Goal: Information Seeking & Learning: Learn about a topic

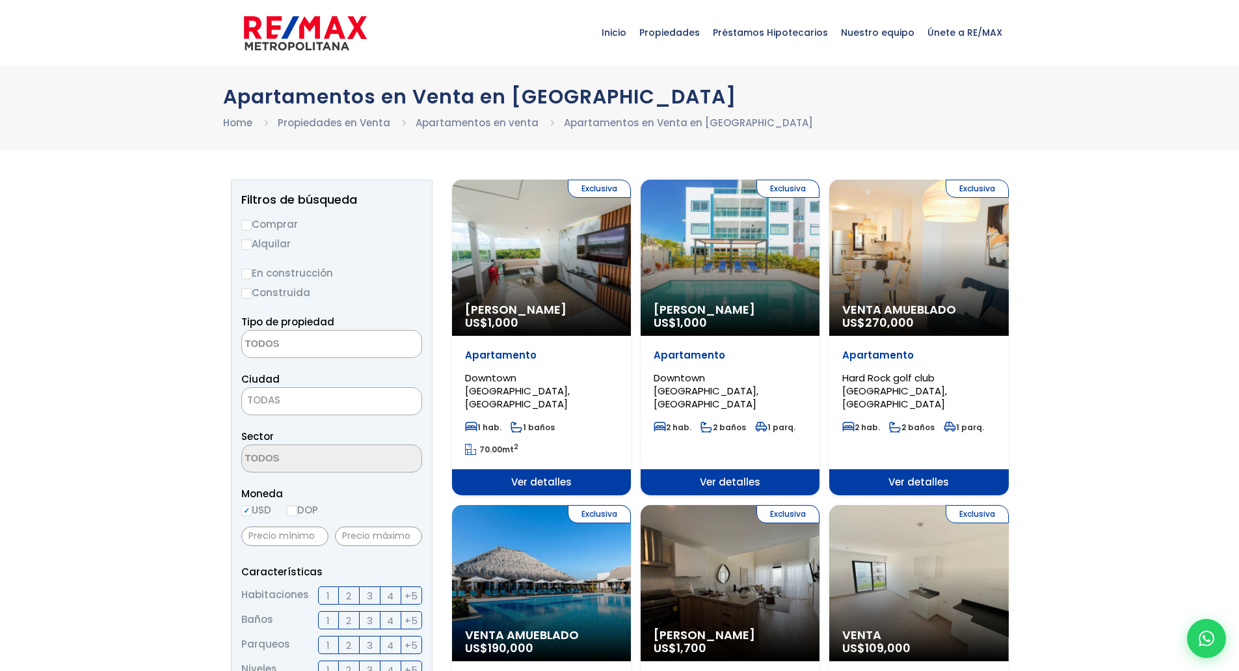
select select
click at [247, 291] on input "Construida" at bounding box center [246, 293] width 10 height 10
radio input "true"
click at [310, 348] on textarea "Search" at bounding box center [305, 344] width 126 height 28
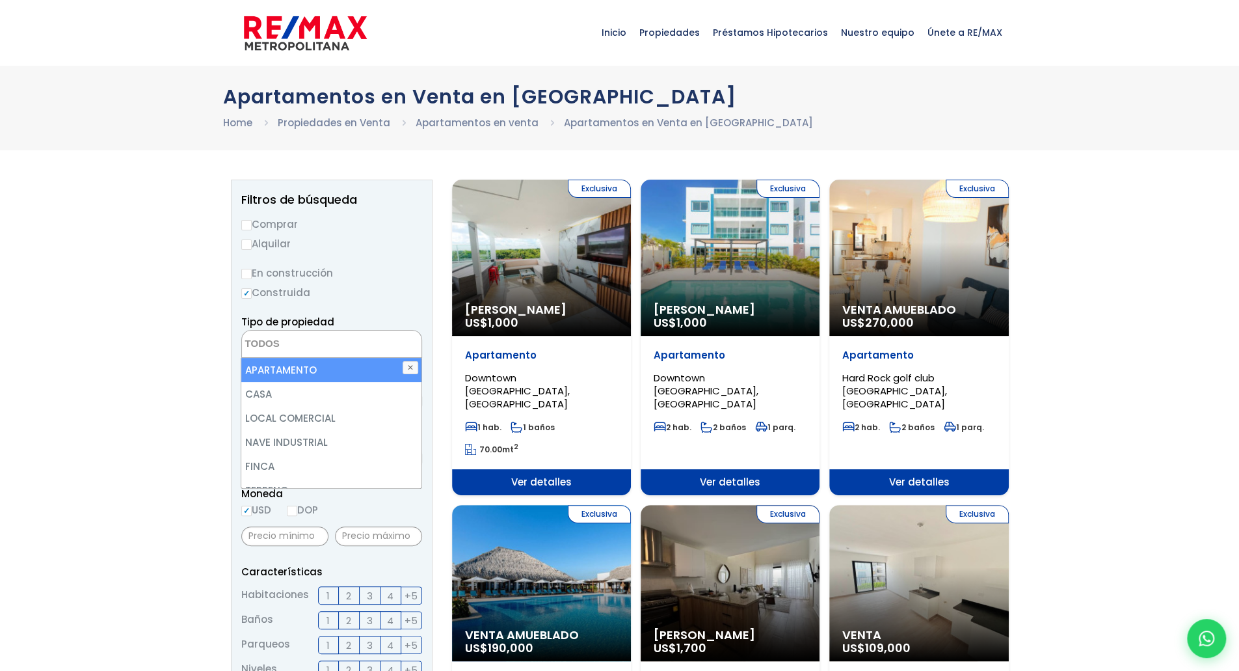
click at [297, 366] on li "APARTAMENTO" at bounding box center [331, 370] width 180 height 24
select select "apartment"
click at [272, 368] on li "APARTAMENTO" at bounding box center [331, 370] width 180 height 24
click at [264, 372] on li "APARTAMENTO" at bounding box center [331, 370] width 180 height 24
select select "apartment"
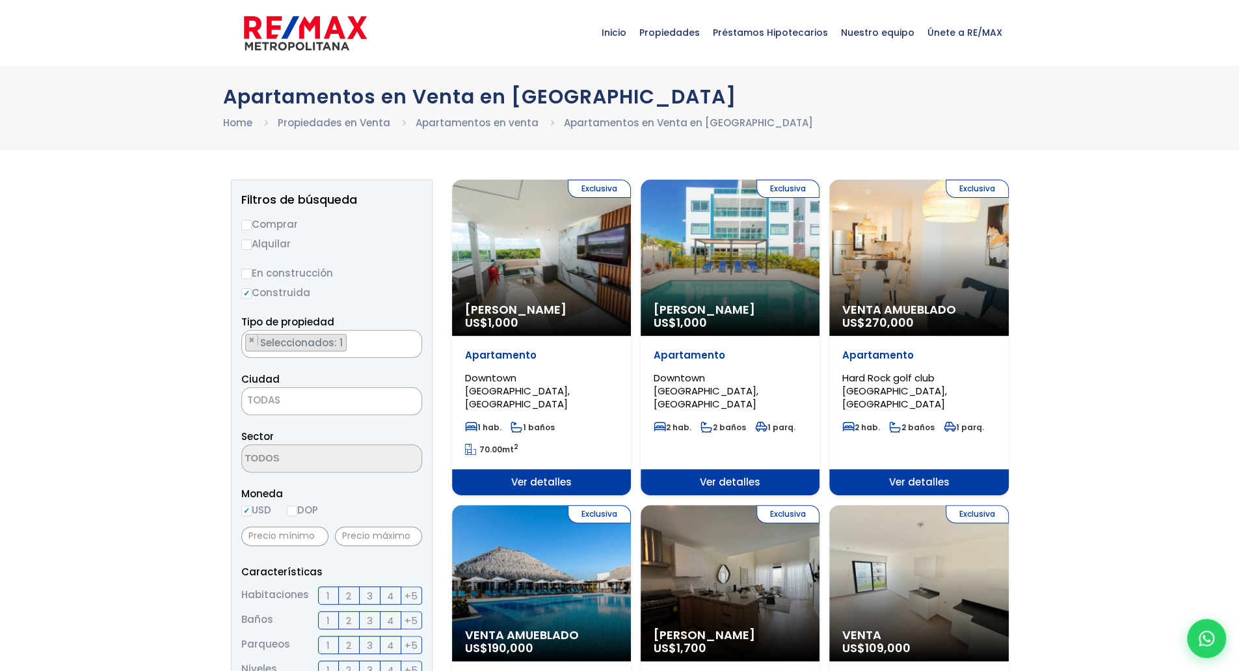
click at [318, 393] on span "TODAS" at bounding box center [332, 400] width 180 height 18
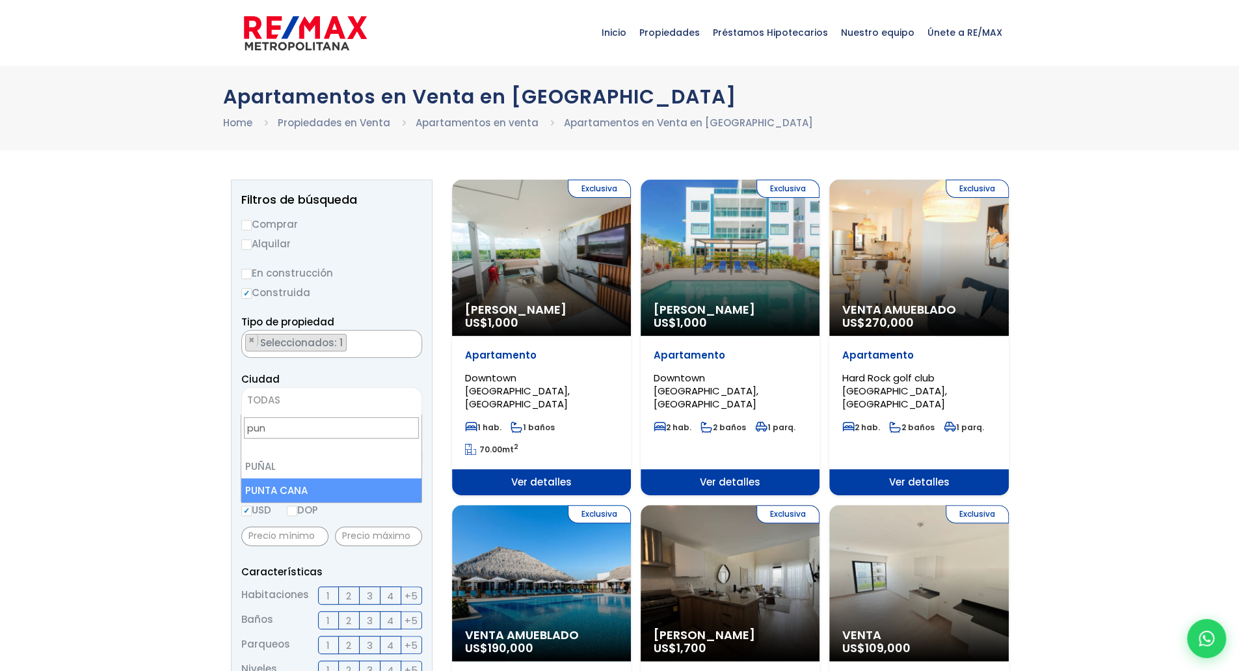
type input "pun"
select select "434"
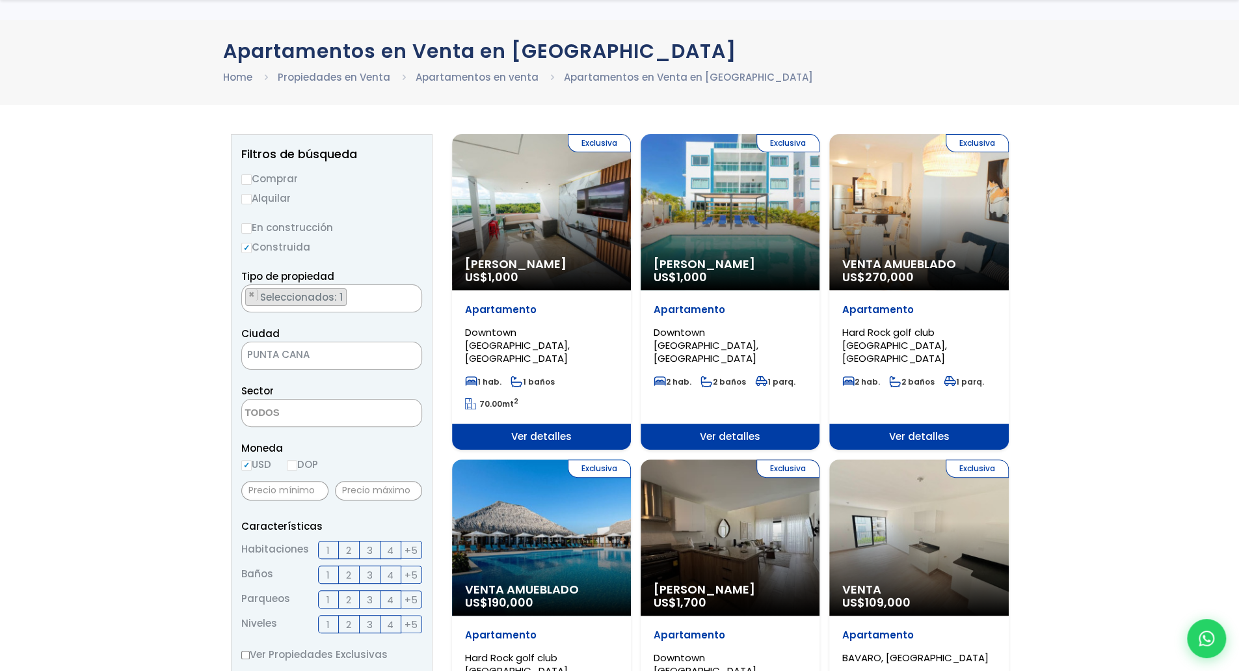
scroll to position [130, 0]
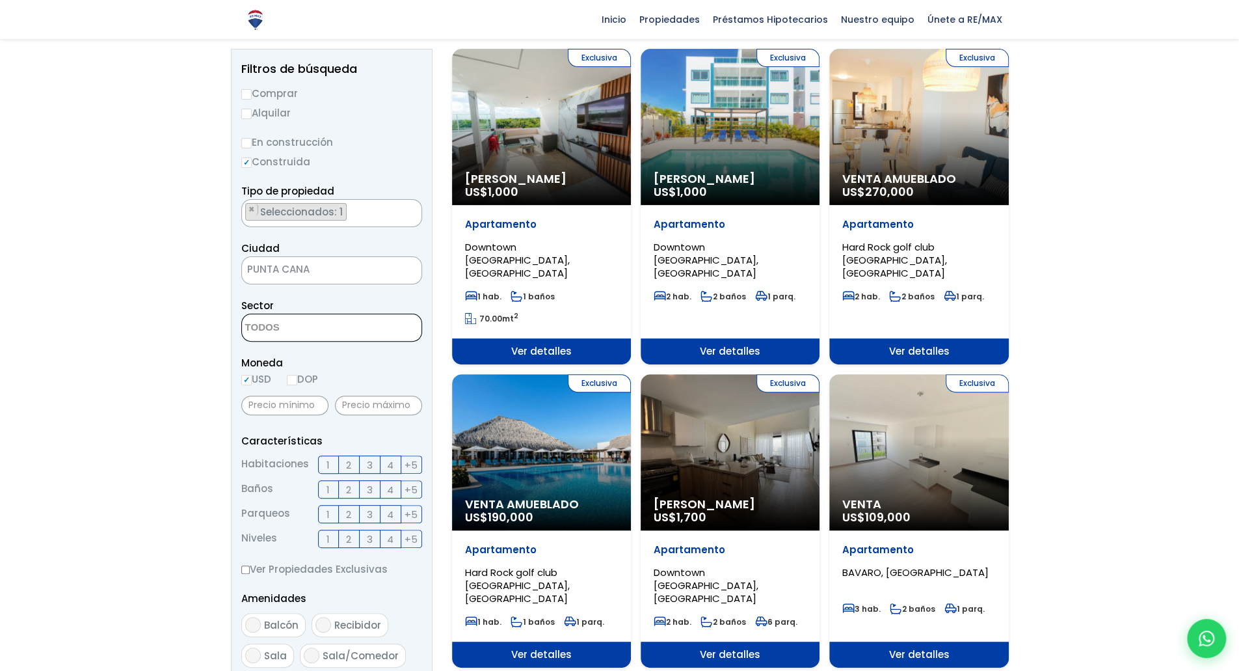
click at [292, 333] on textarea "Search" at bounding box center [305, 328] width 126 height 28
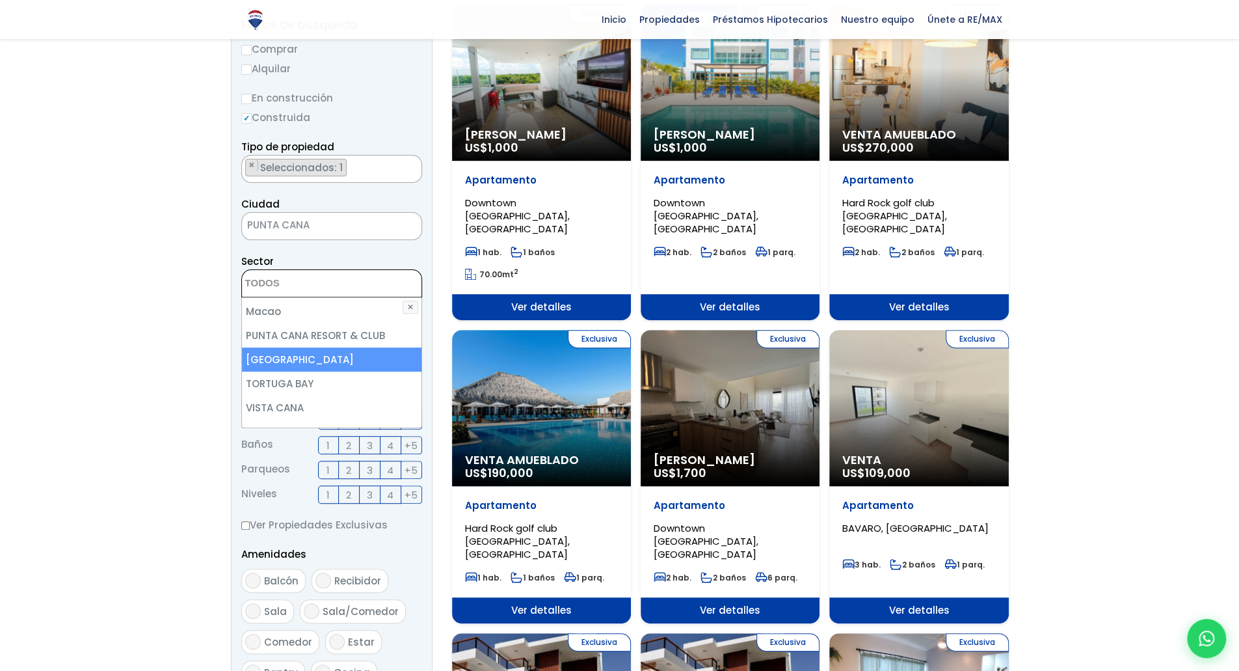
scroll to position [195, 0]
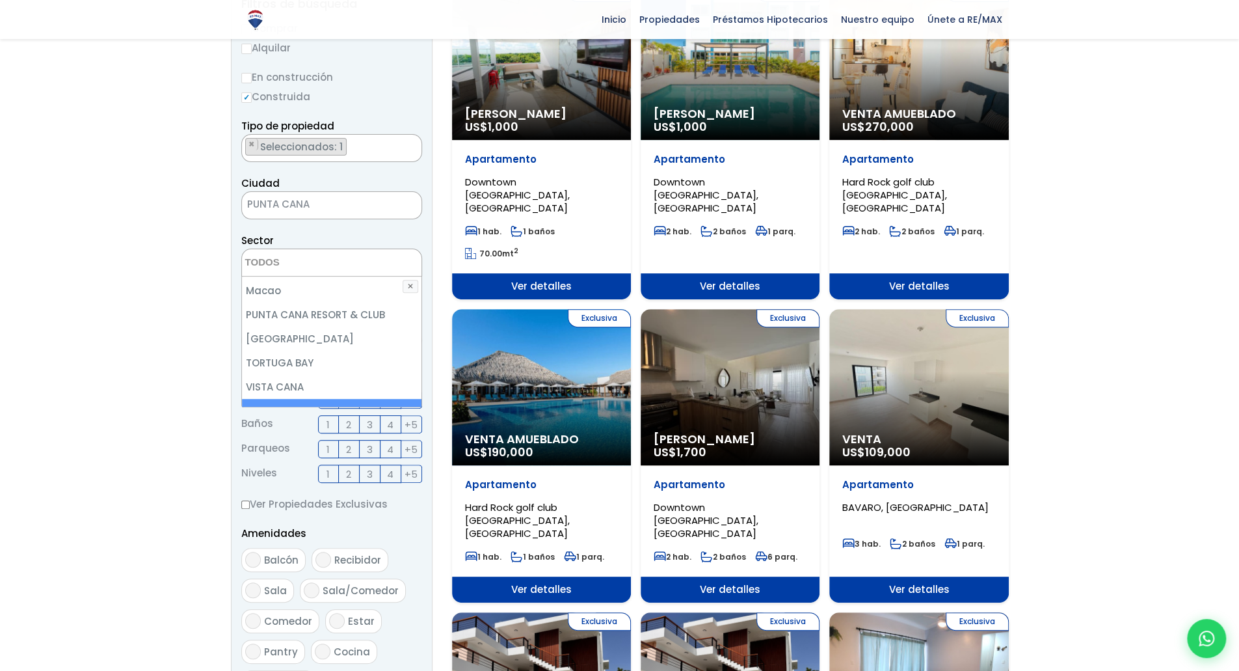
click at [285, 399] on li "WHITE SAND" at bounding box center [332, 411] width 180 height 24
select select "16452"
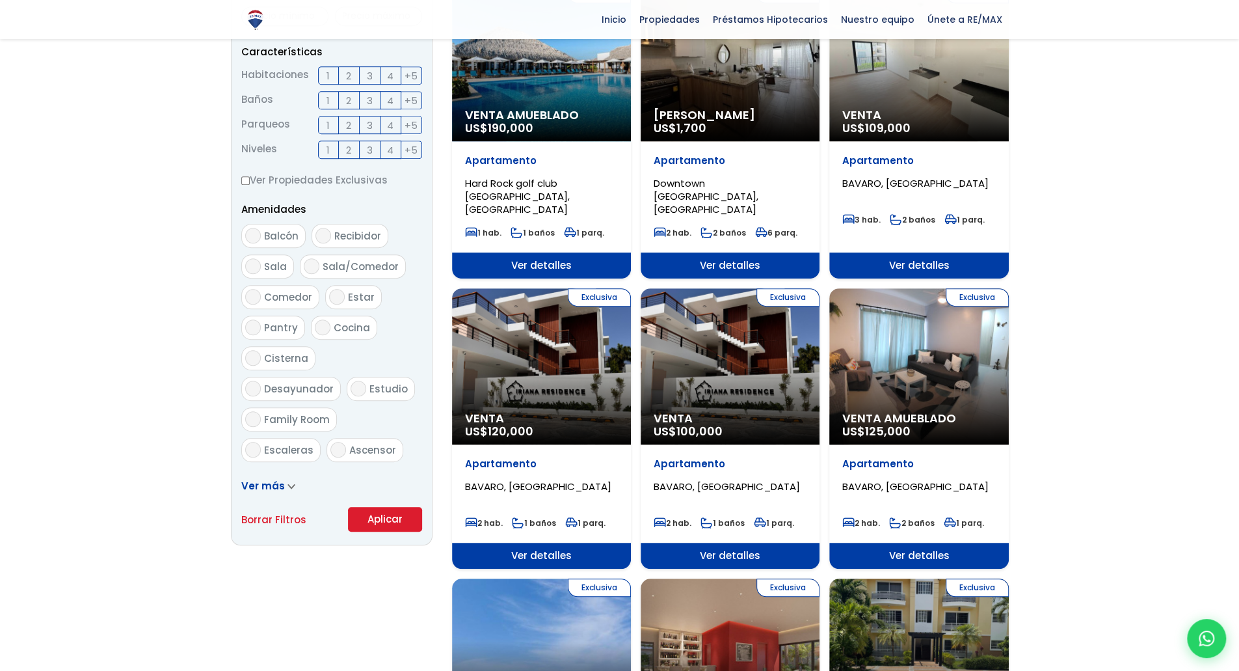
scroll to position [520, 0]
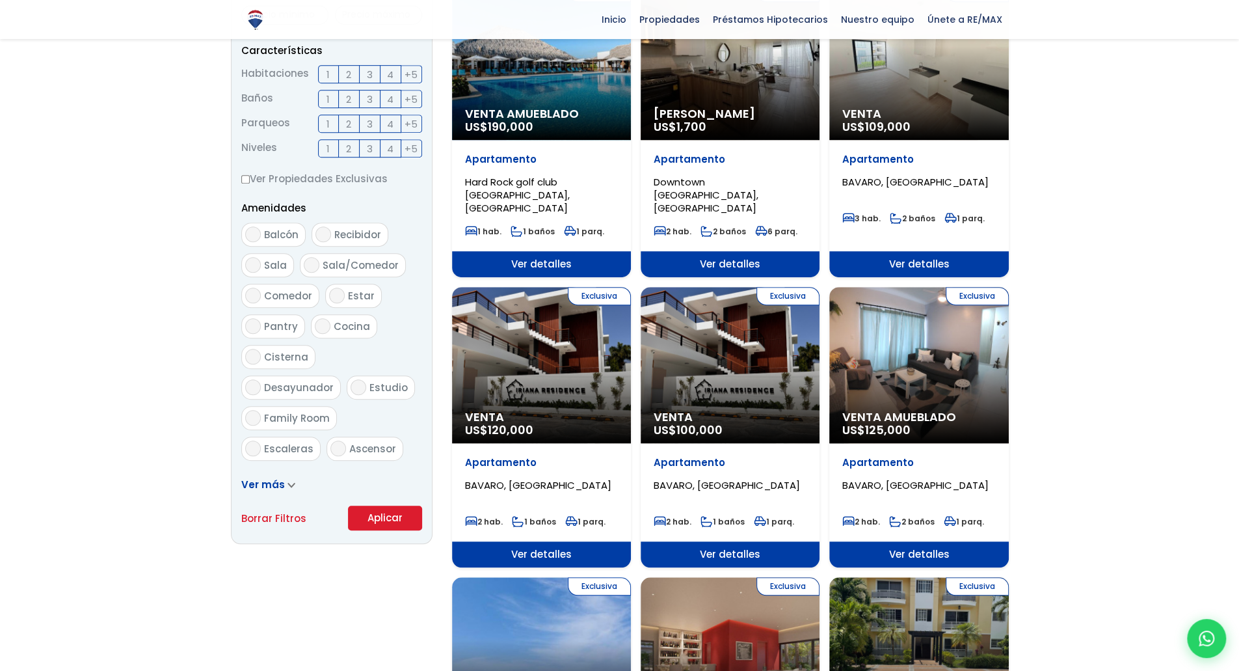
click at [276, 486] on span "Ver más" at bounding box center [263, 484] width 44 height 14
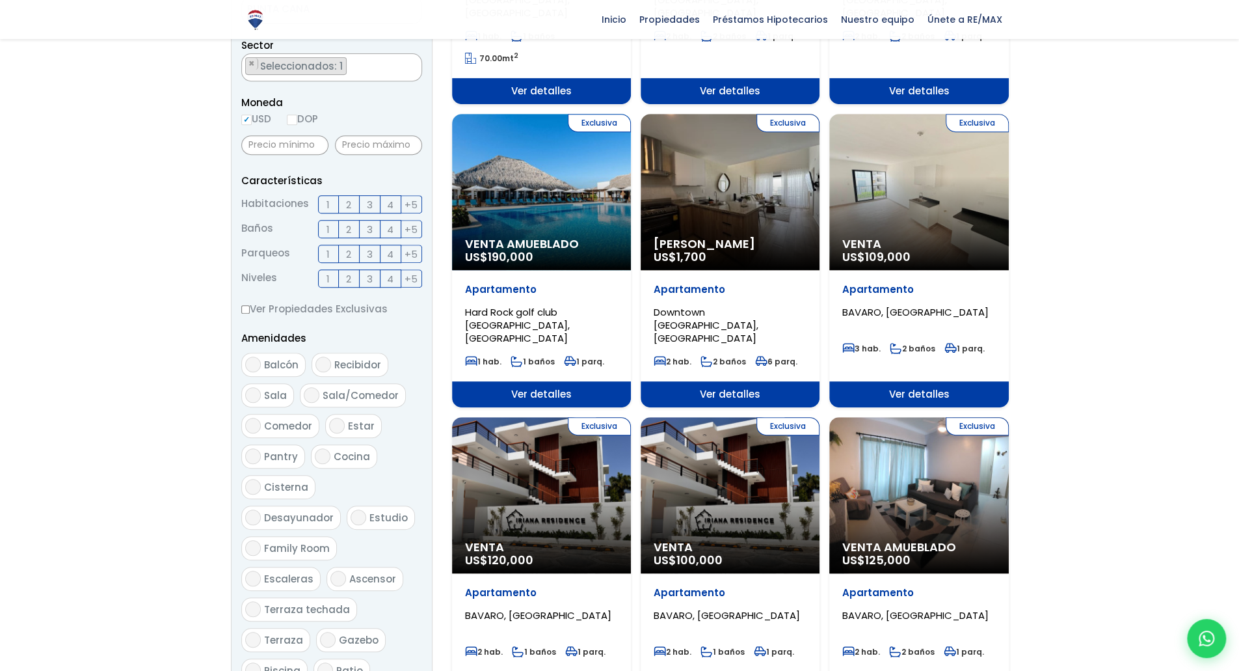
scroll to position [130, 0]
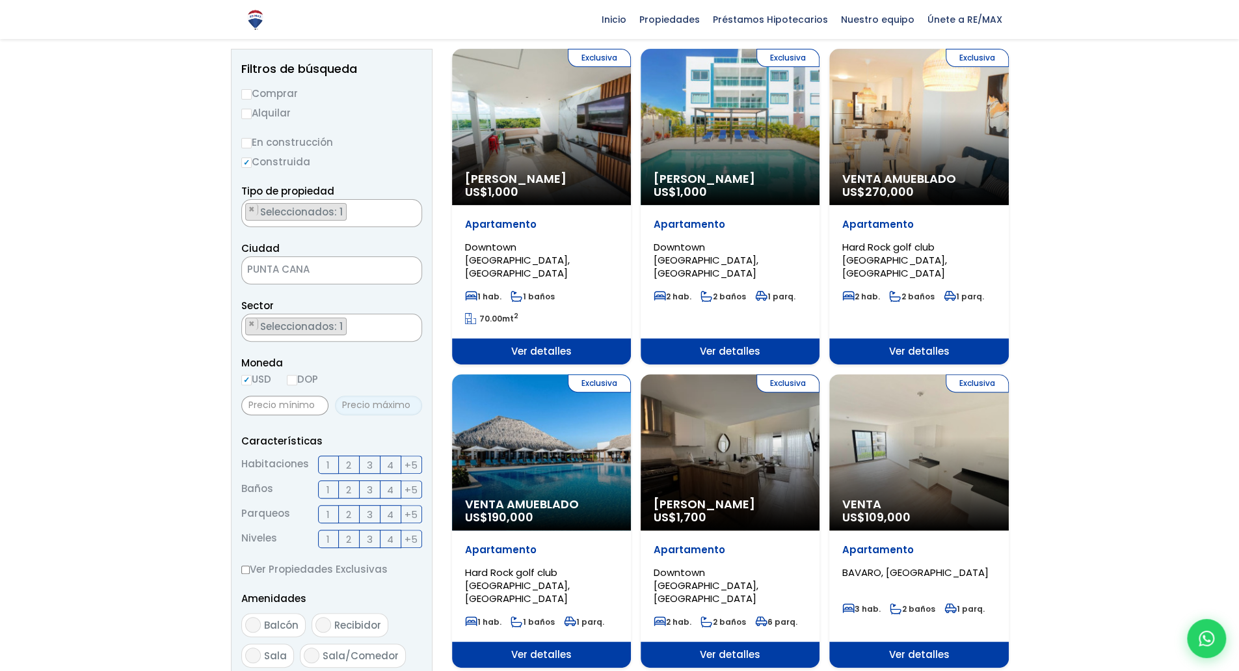
click at [376, 401] on input "text" at bounding box center [378, 406] width 87 height 20
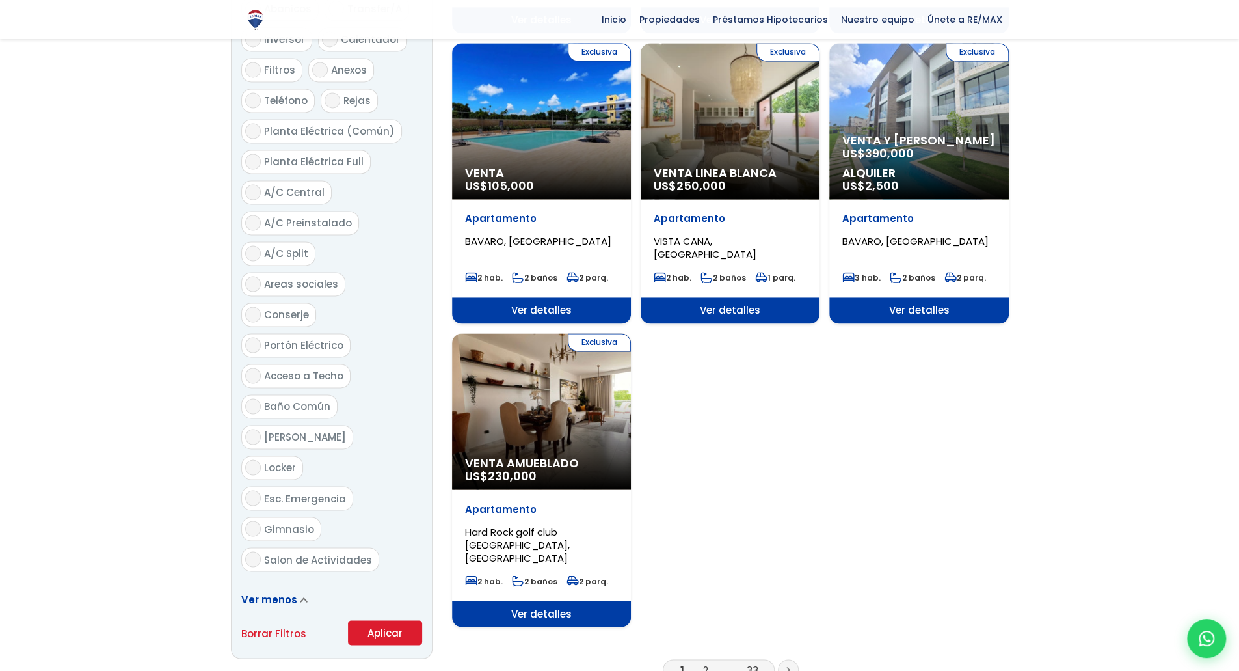
scroll to position [1431, 0]
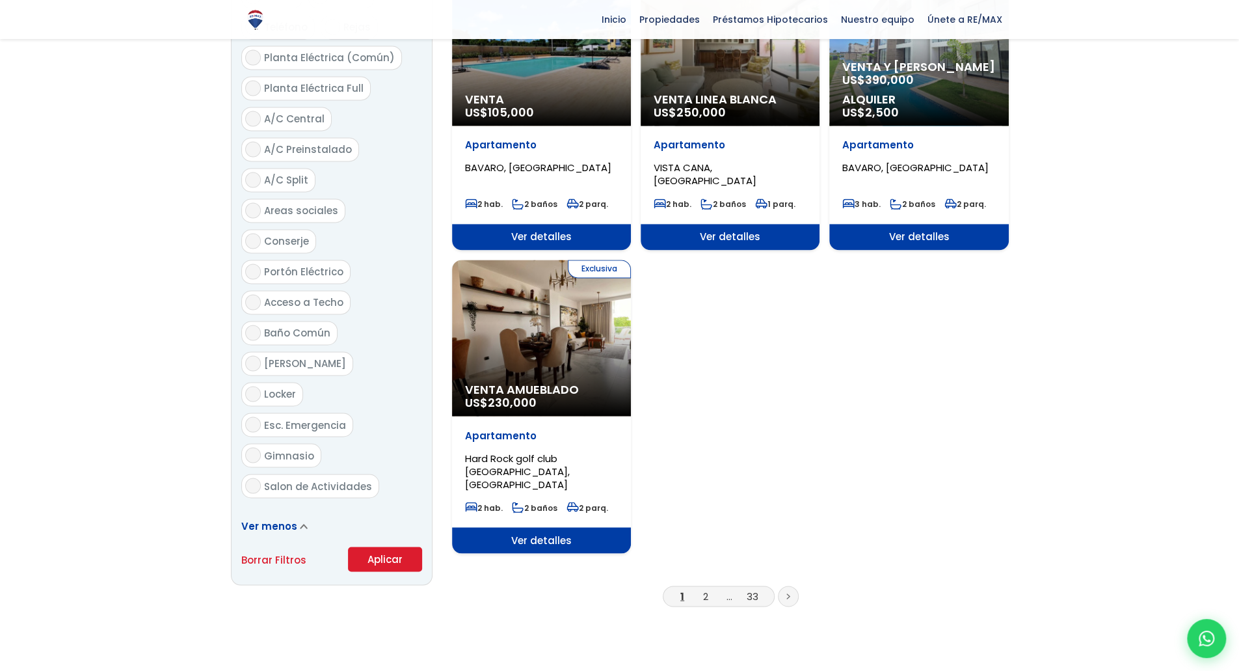
type input "120,000"
click at [383, 546] on button "Aplicar" at bounding box center [385, 558] width 74 height 25
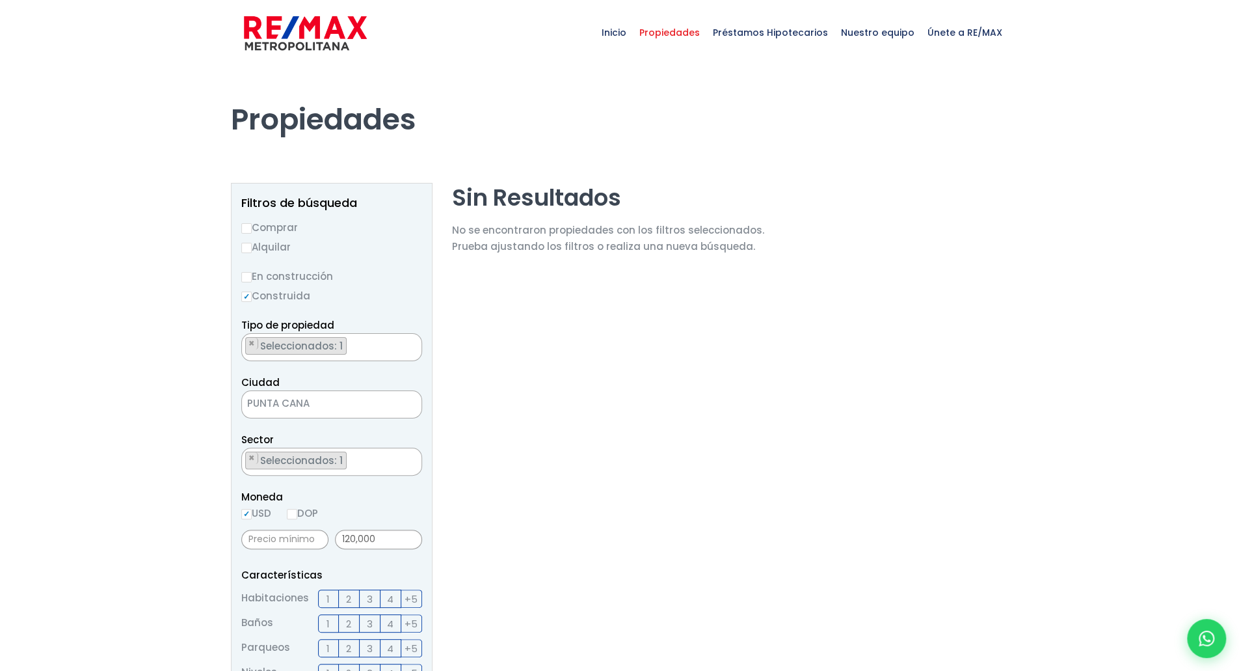
scroll to position [250, 0]
click at [372, 461] on ul "× Seleccionados: 1" at bounding box center [323, 462] width 163 height 28
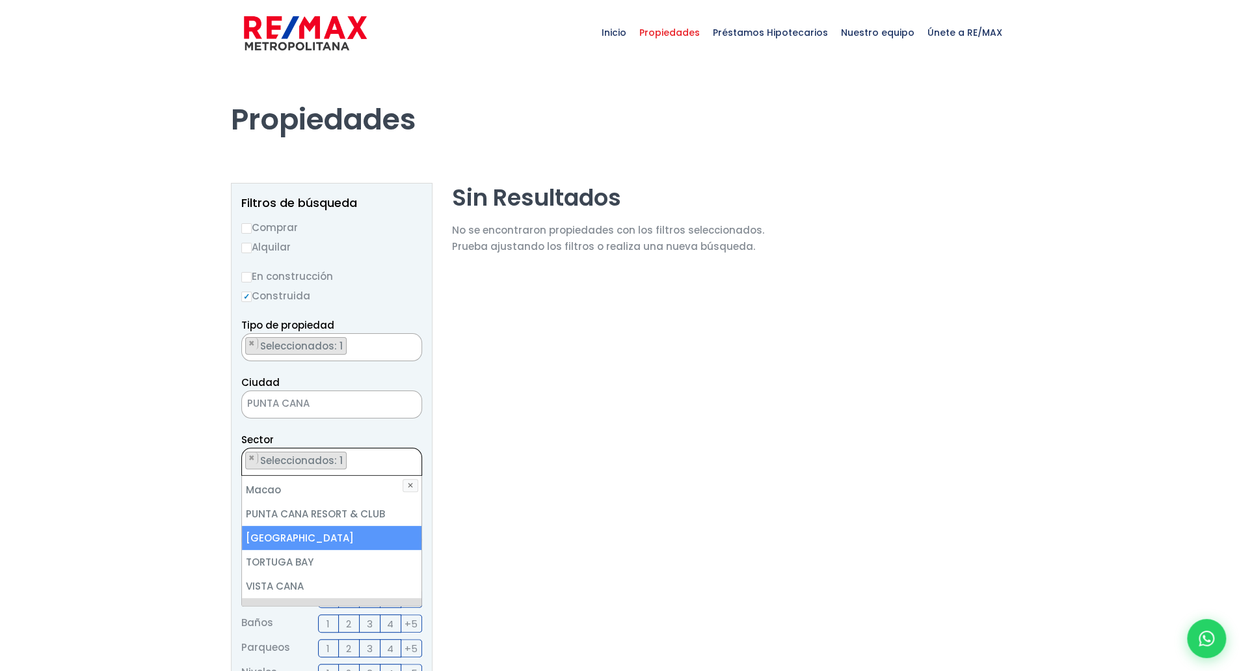
scroll to position [0, 0]
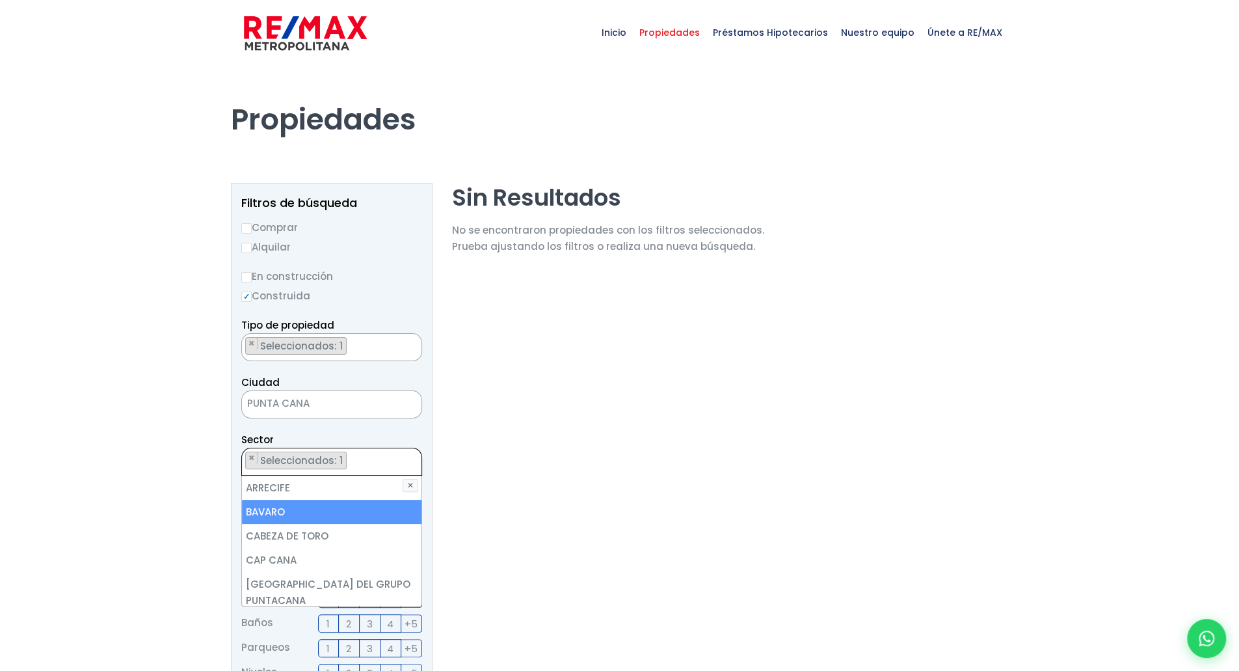
click at [288, 509] on li "BAVARO" at bounding box center [332, 512] width 180 height 24
select select "16339"
click at [174, 481] on div at bounding box center [619, 585] width 1239 height 1038
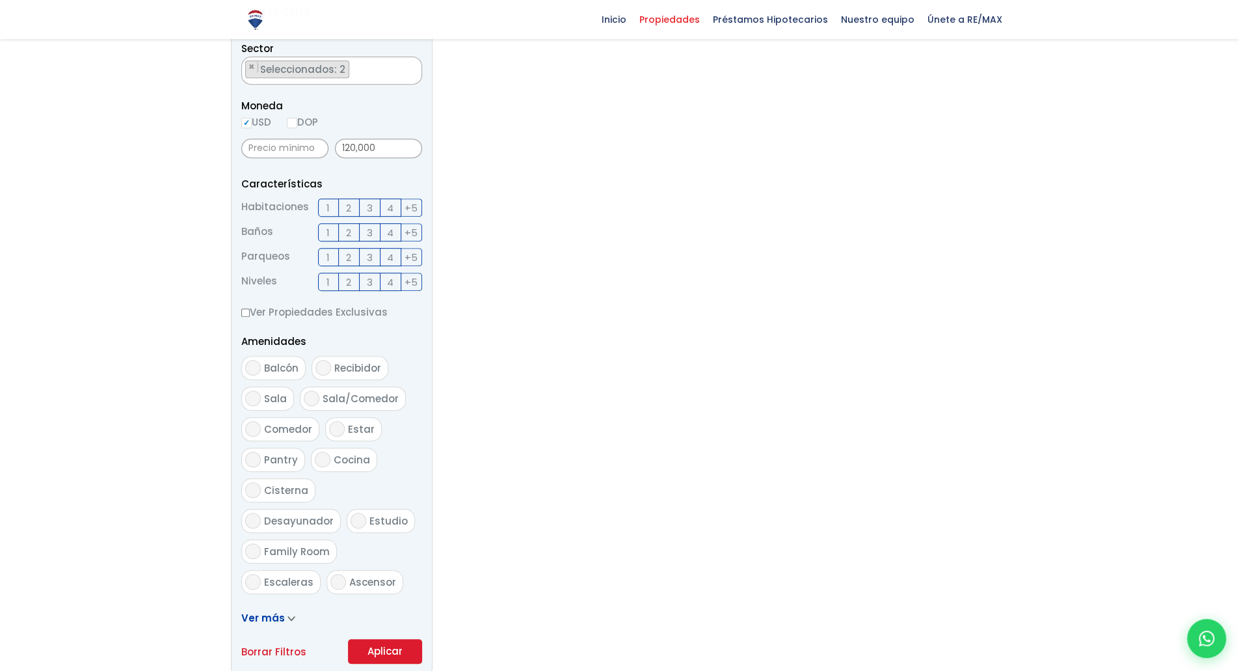
scroll to position [732, 0]
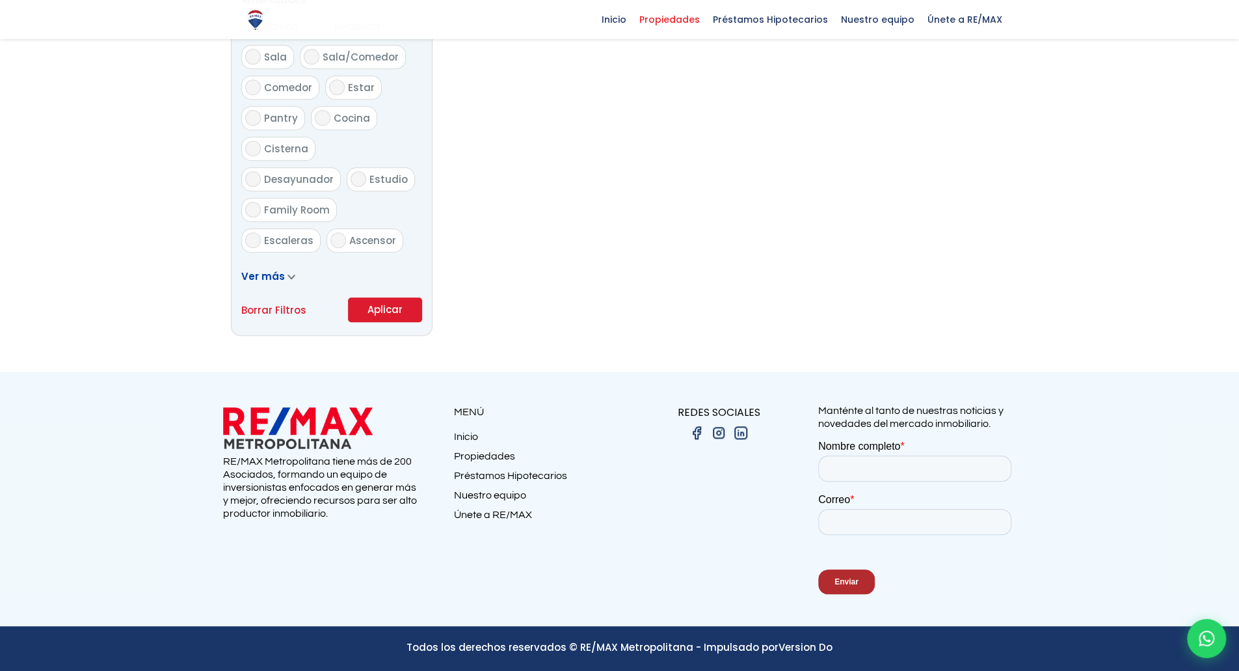
click at [390, 312] on button "Aplicar" at bounding box center [385, 309] width 74 height 25
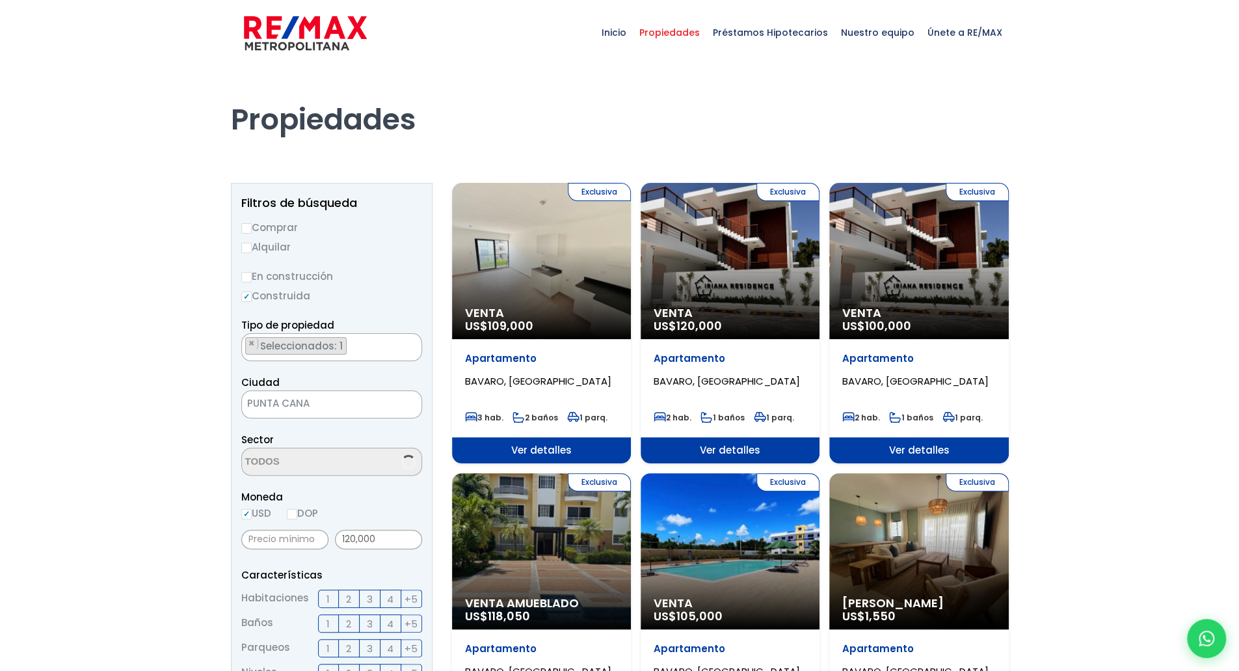
scroll to position [250, 0]
select select "16339"
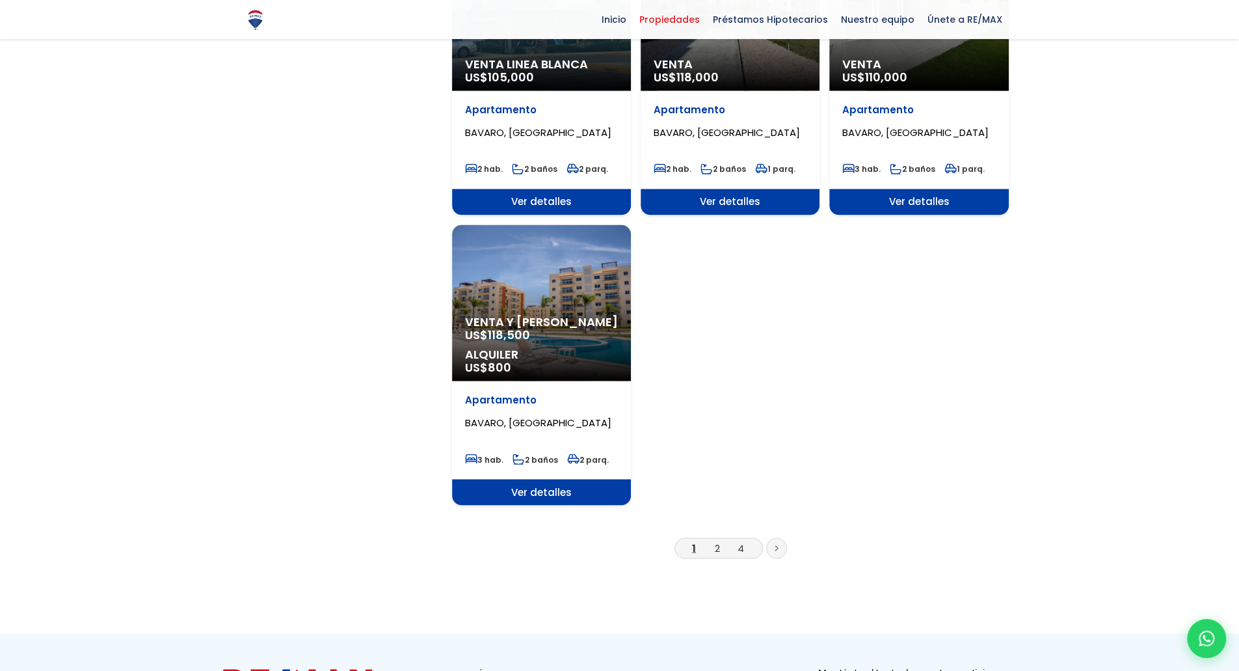
scroll to position [1496, 0]
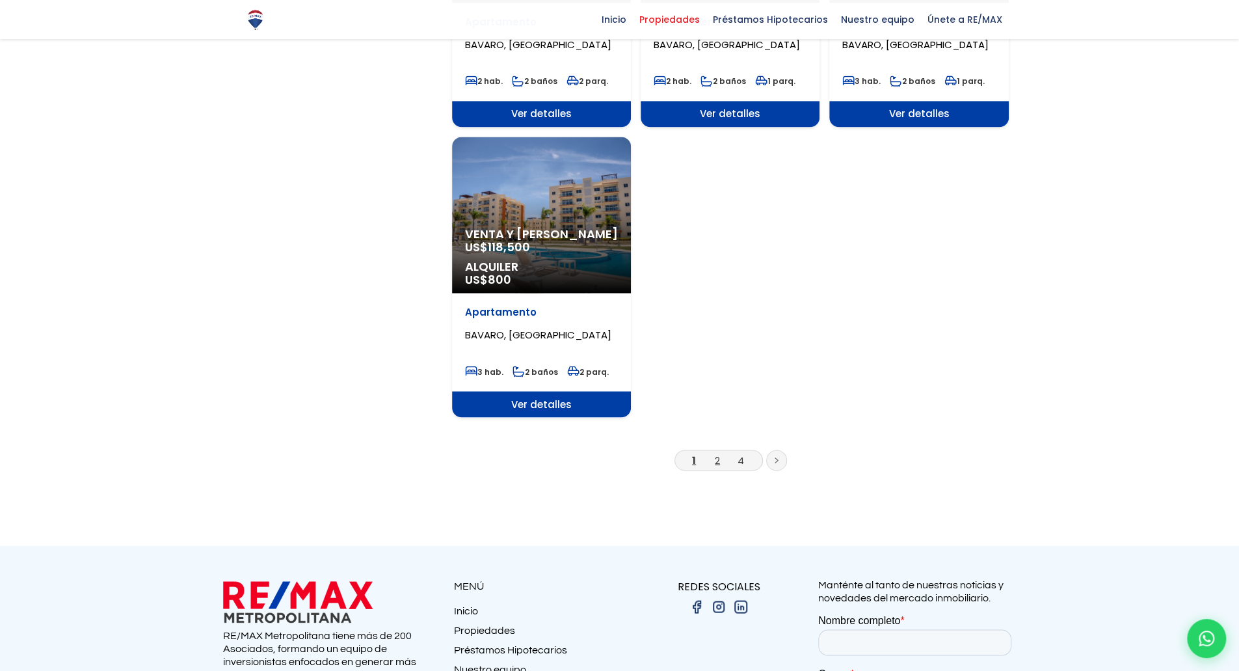
click at [719, 461] on link "2" at bounding box center [717, 460] width 5 height 14
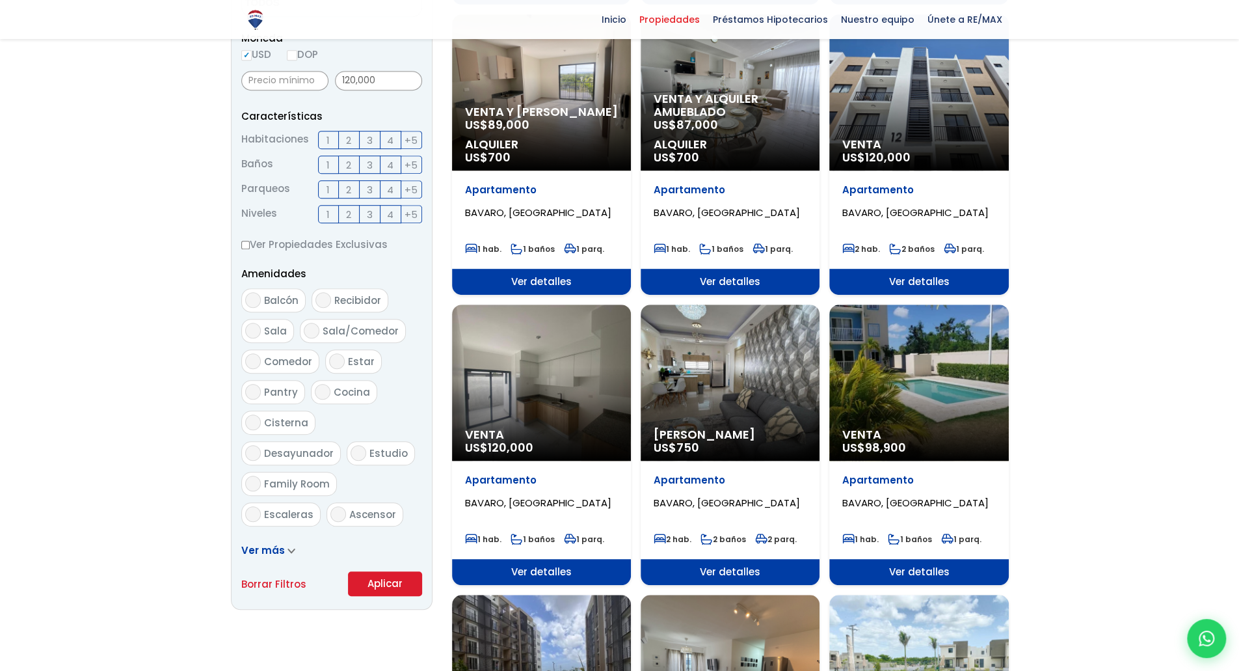
scroll to position [250, 0]
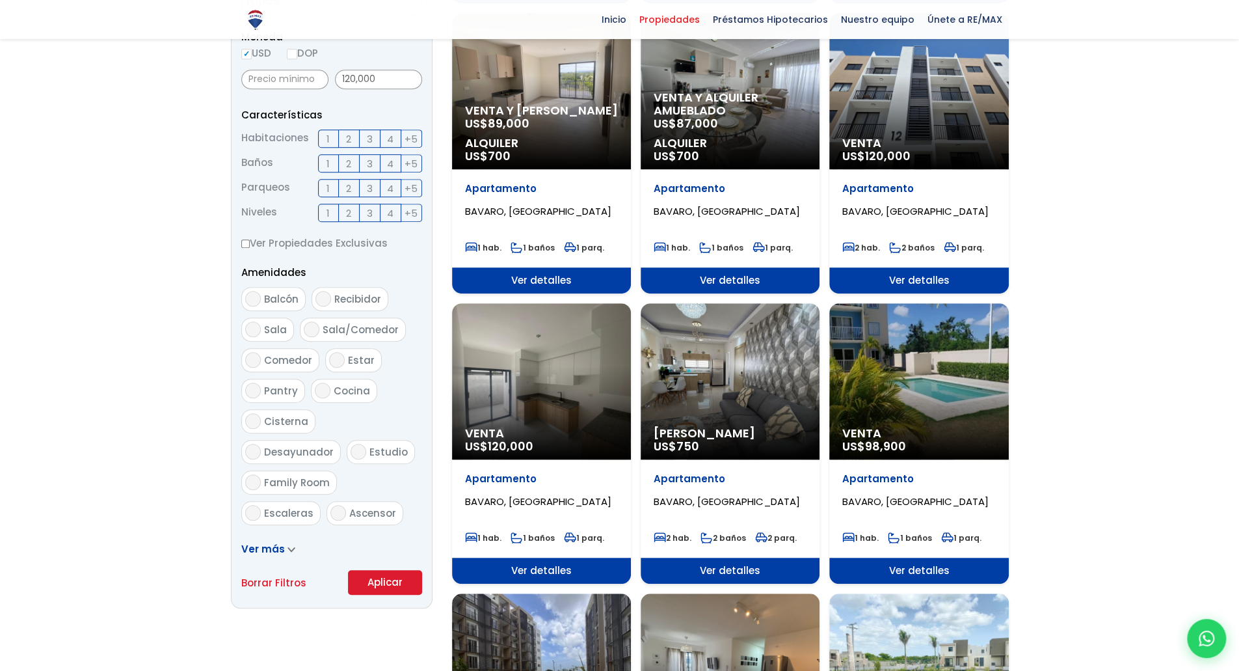
select select "16339"
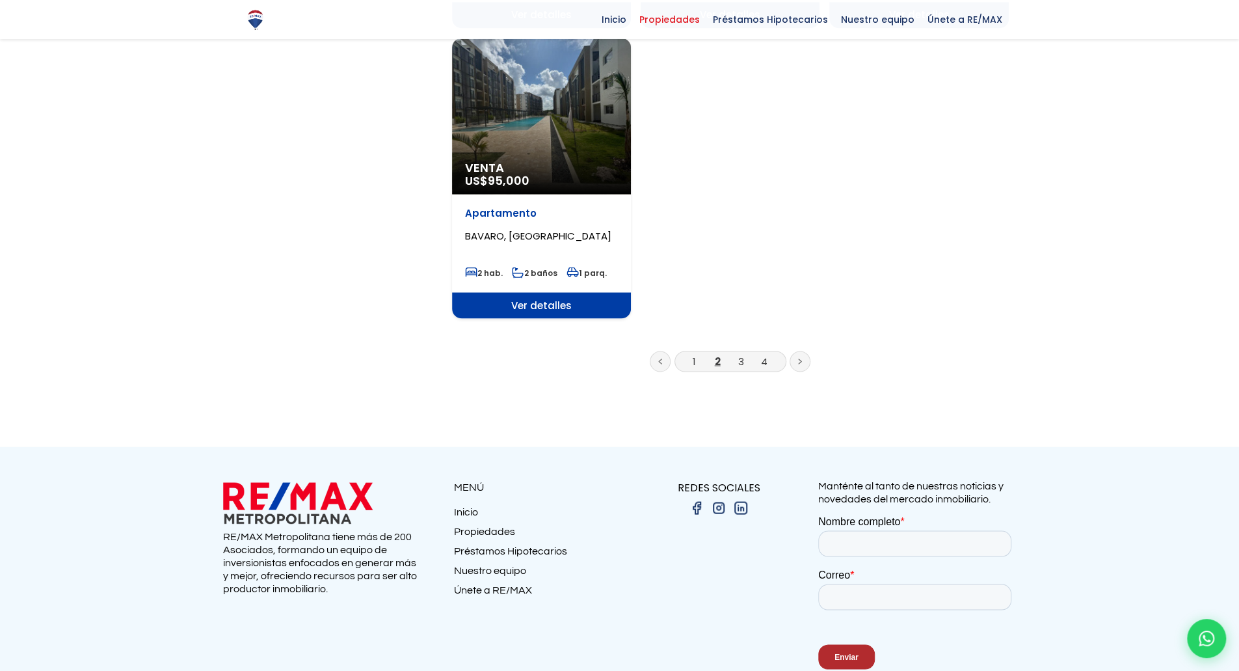
scroll to position [1672, 0]
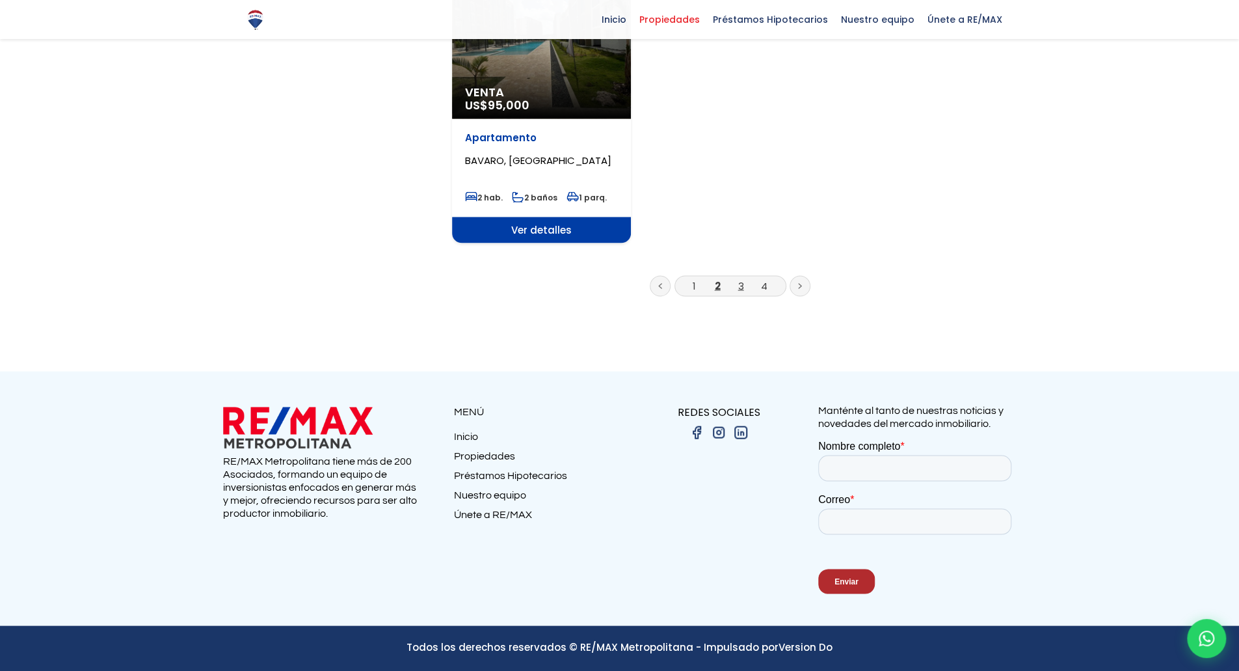
click at [742, 285] on link "3" at bounding box center [741, 285] width 6 height 14
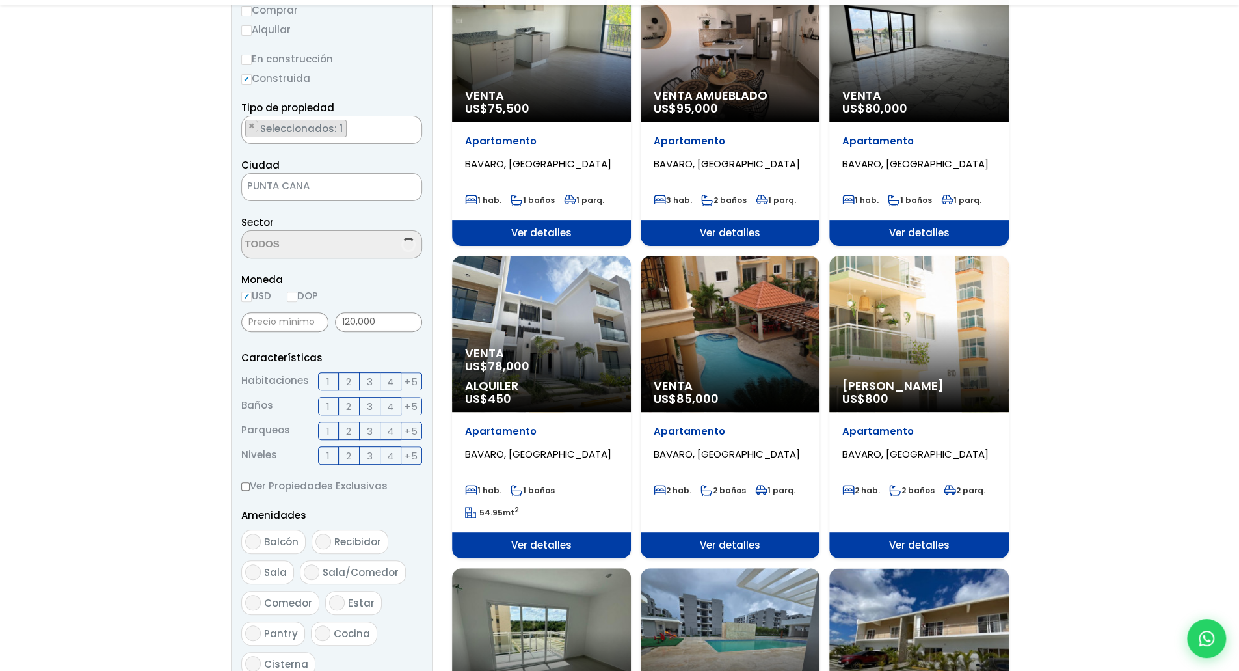
scroll to position [250, 0]
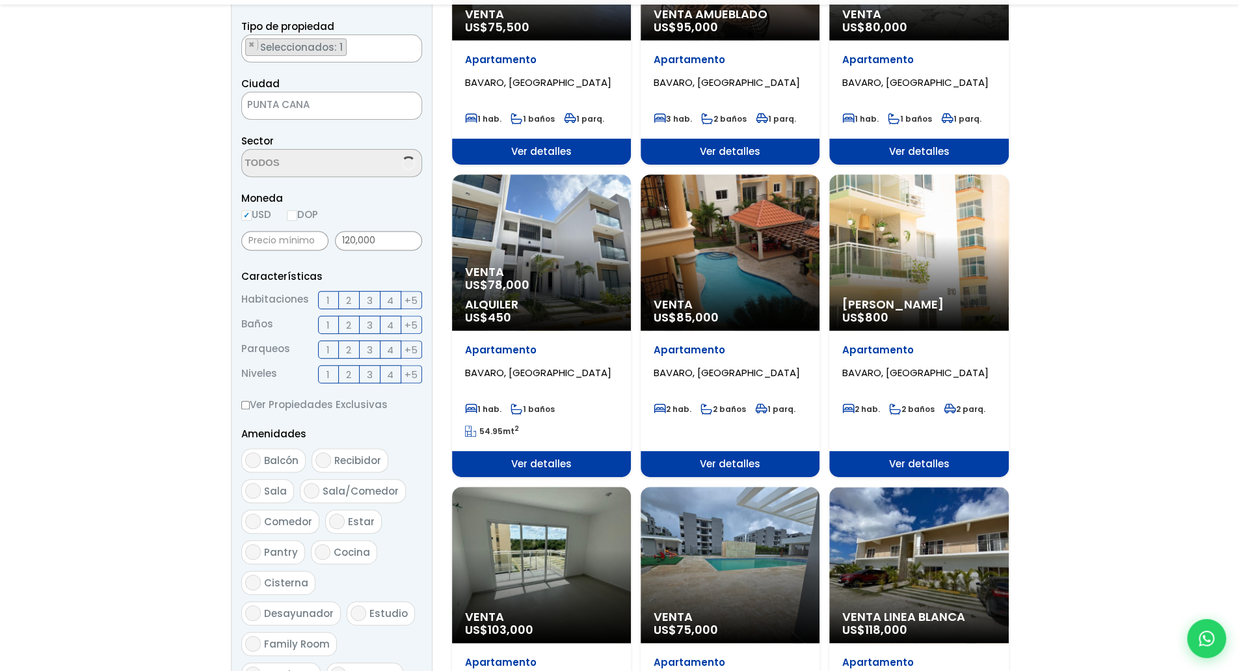
select select "16339"
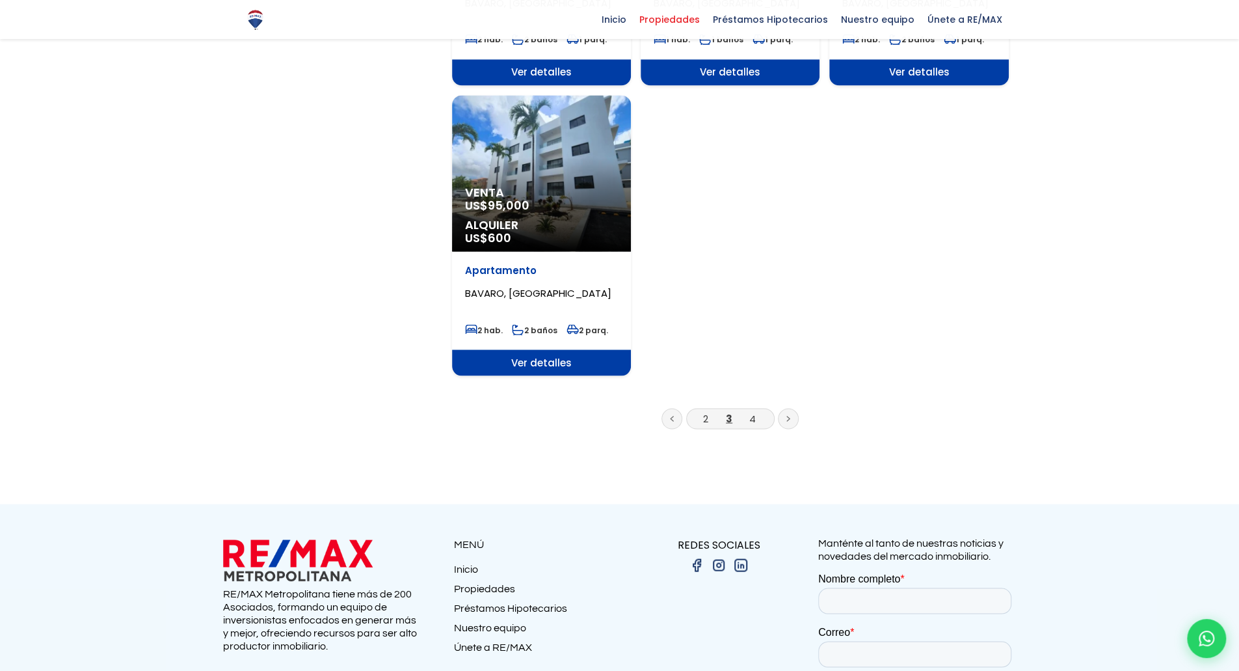
scroll to position [1561, 0]
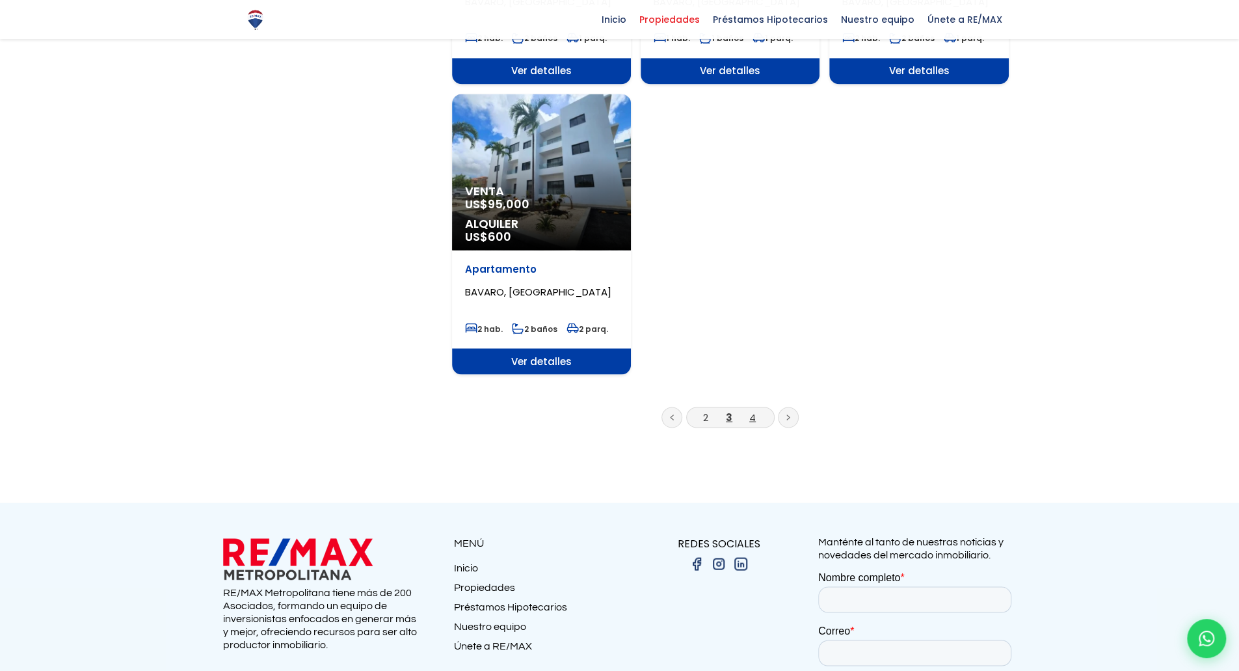
click at [755, 418] on link "4" at bounding box center [752, 417] width 7 height 14
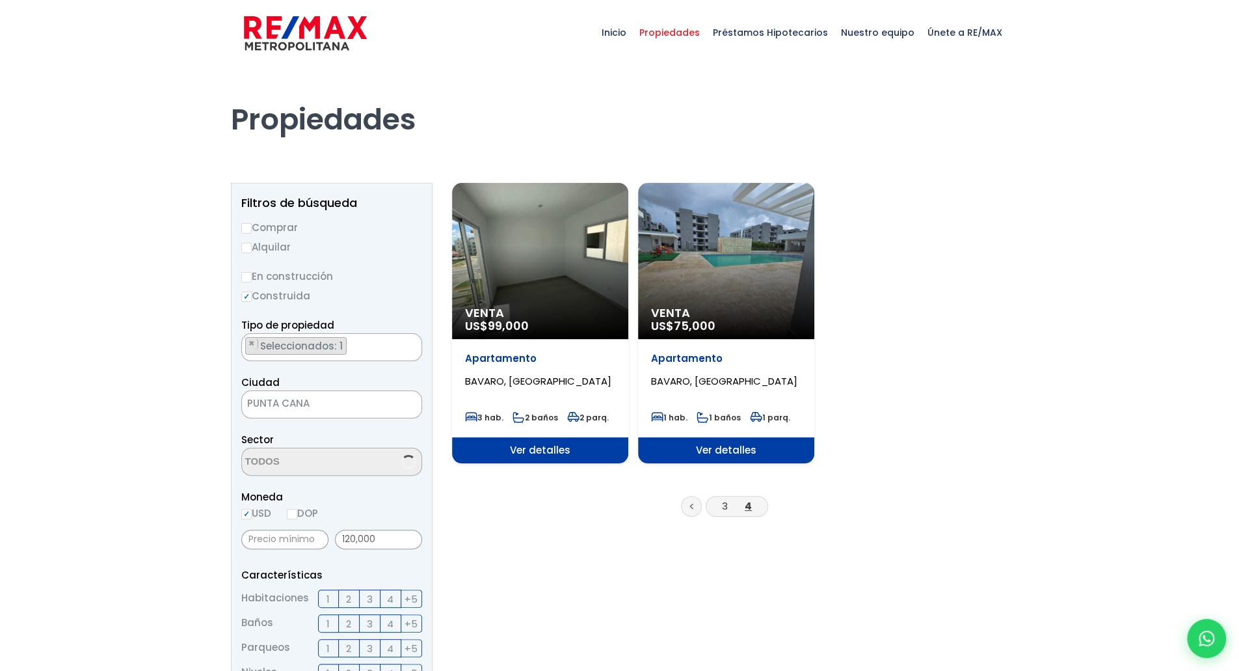
select select "16339"
click at [726, 507] on link "3" at bounding box center [725, 506] width 6 height 14
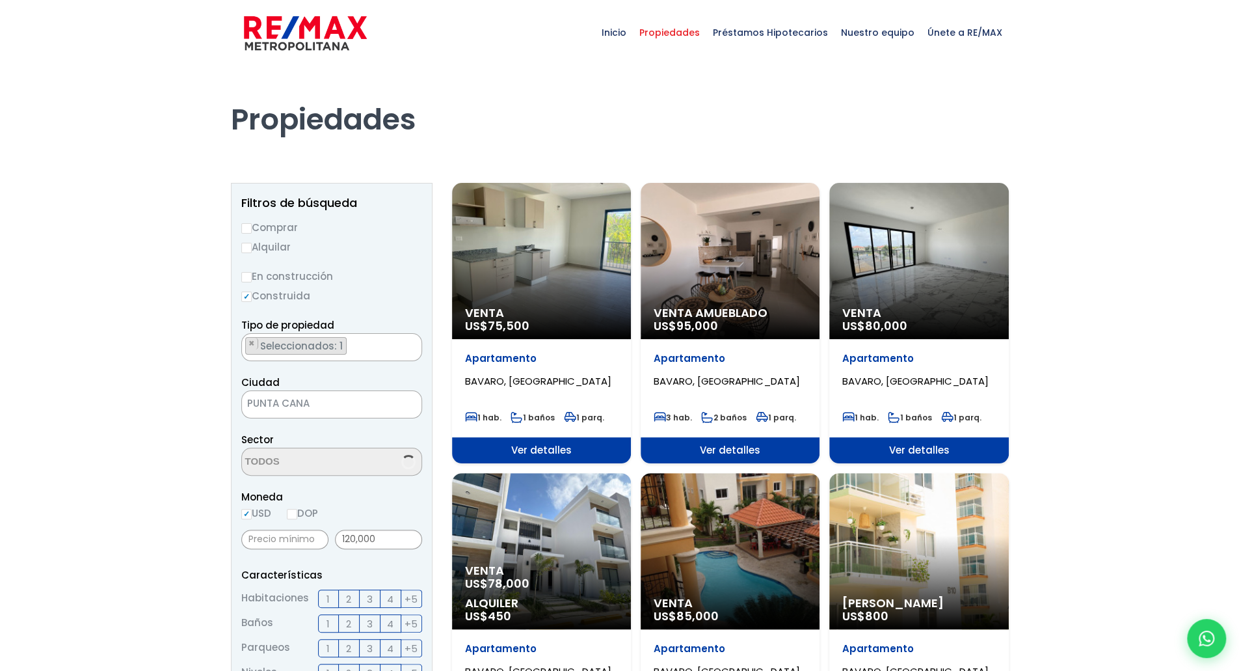
select select "16339"
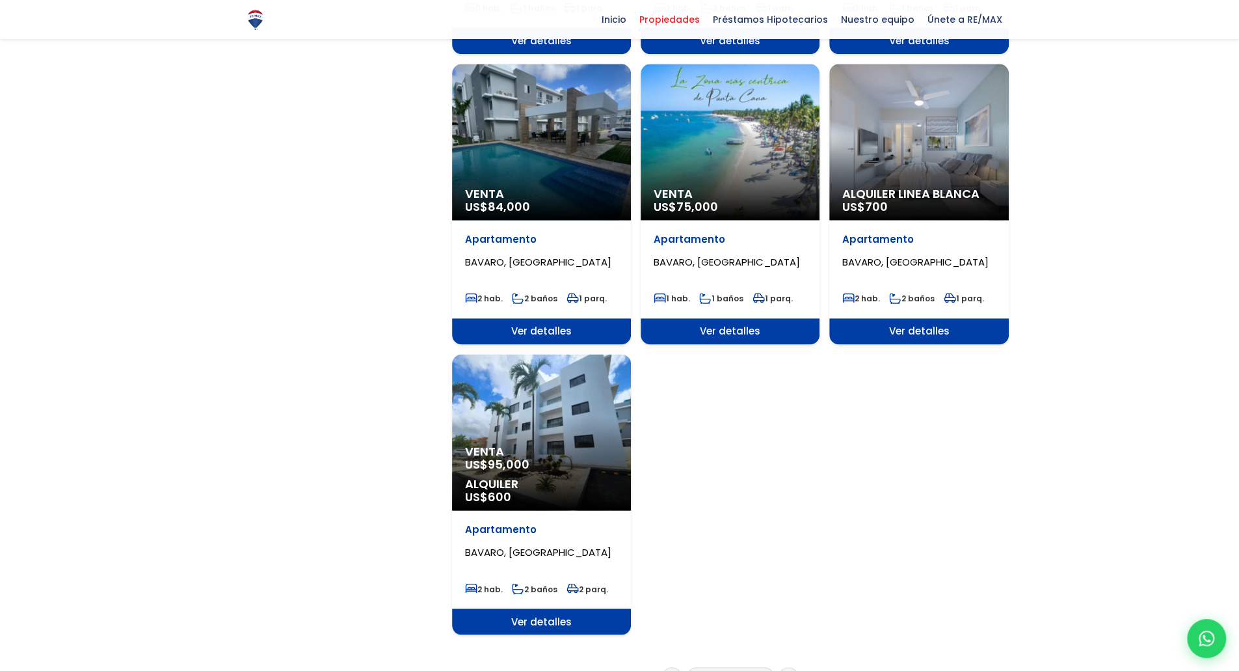
scroll to position [1691, 0]
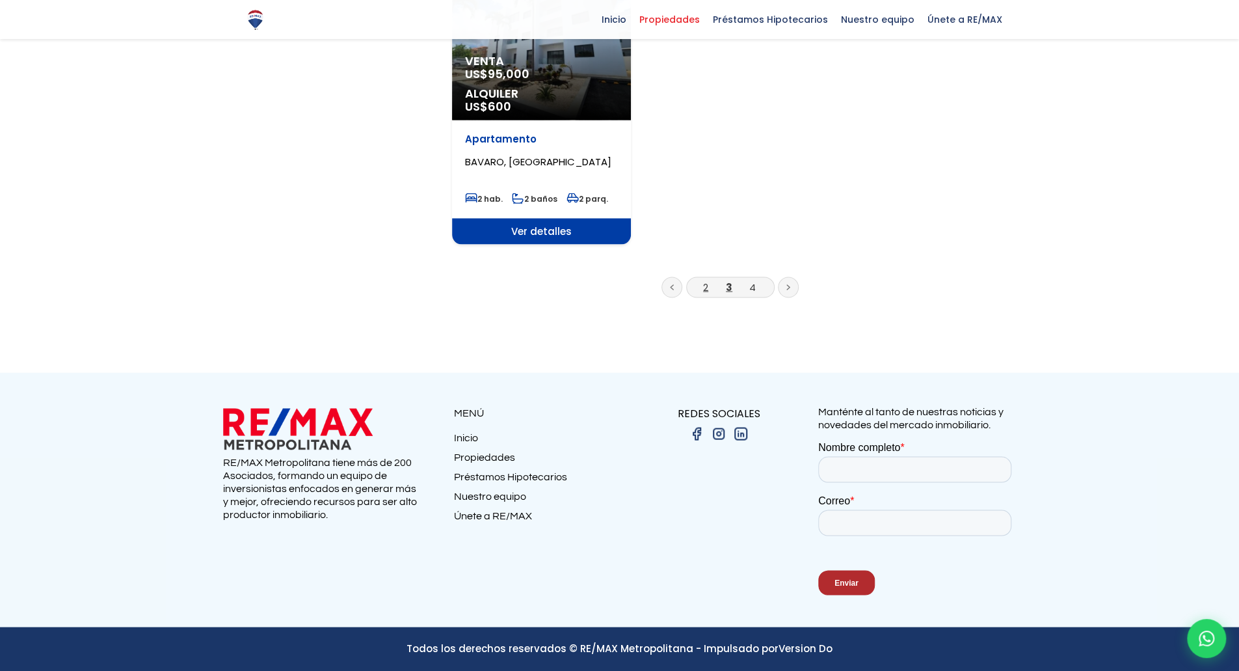
click at [704, 287] on link "2" at bounding box center [705, 287] width 5 height 14
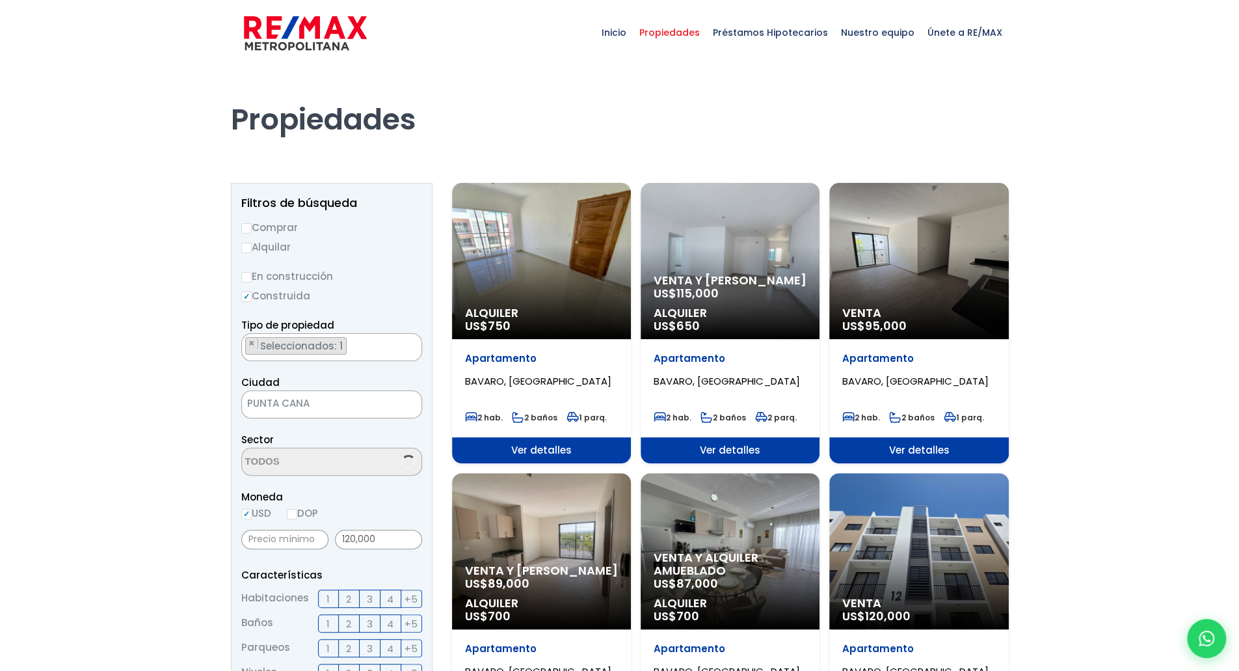
scroll to position [250, 0]
select select "16339"
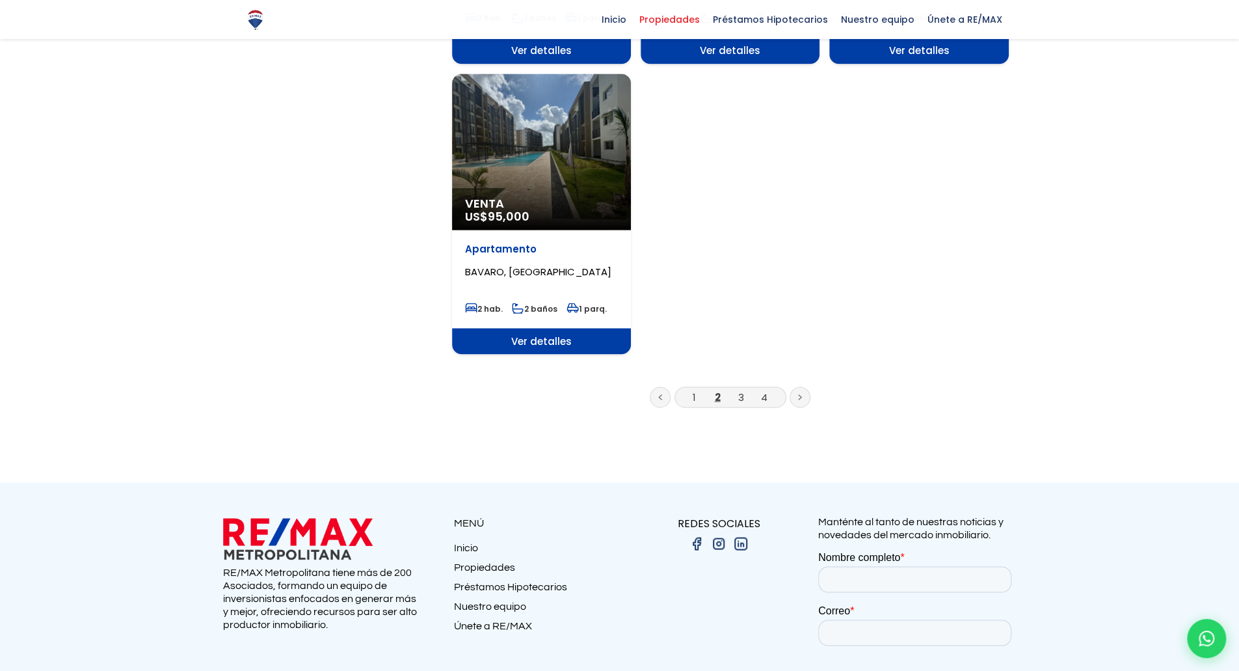
scroll to position [1561, 0]
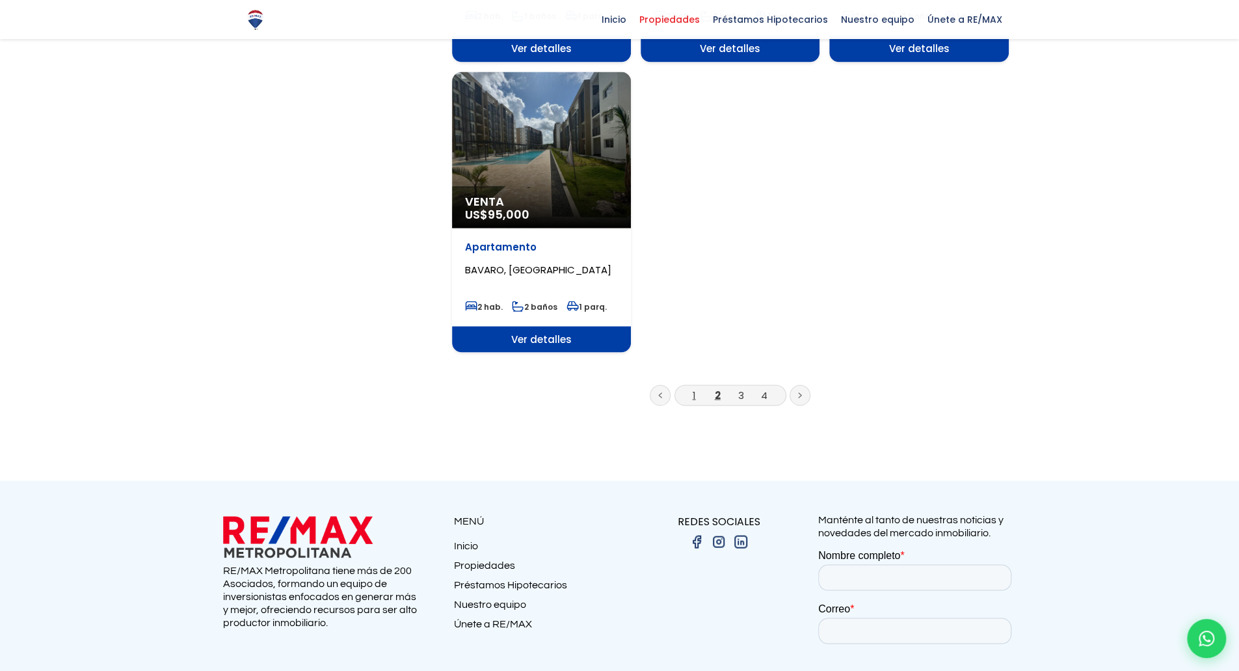
click at [693, 400] on link "1" at bounding box center [694, 395] width 3 height 14
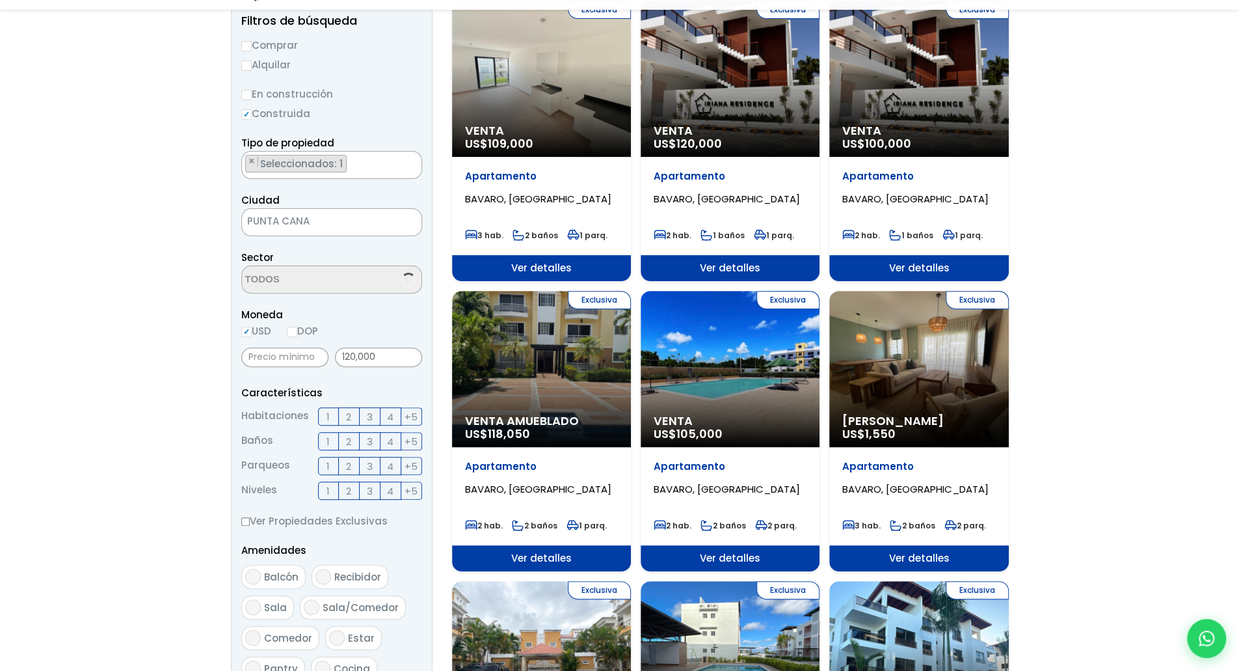
scroll to position [250, 0]
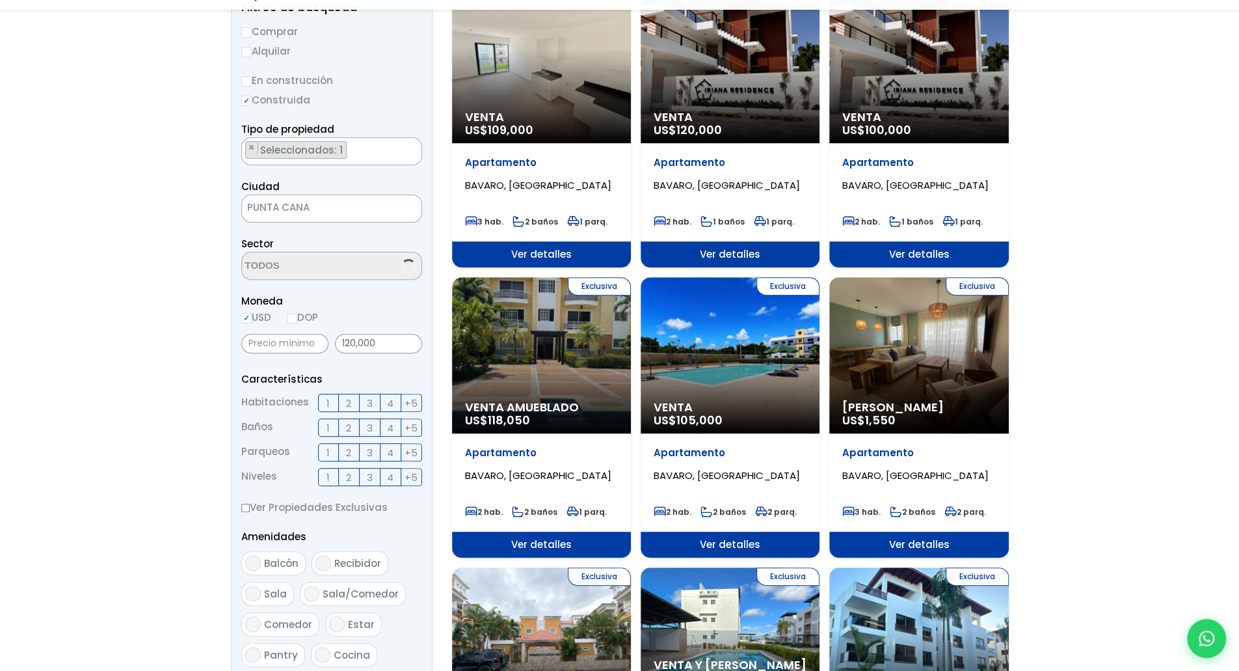
select select "16339"
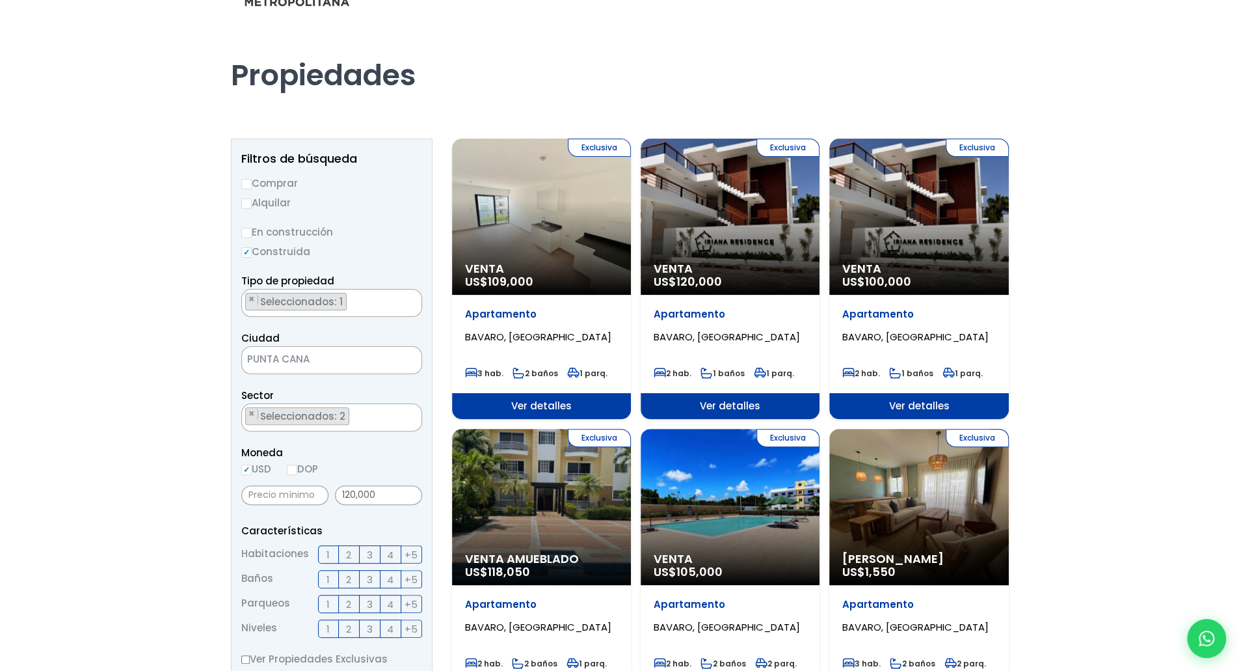
scroll to position [65, 0]
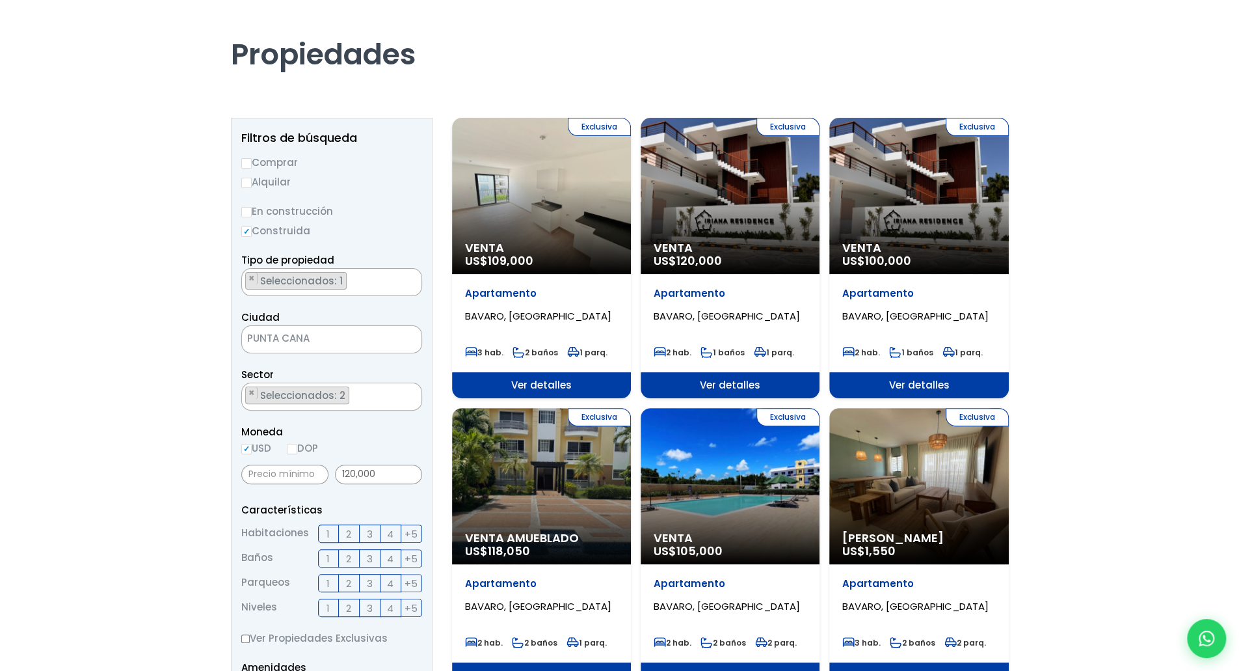
click at [364, 397] on ul "× Seleccionados: 2 × Seleccionados: 2" at bounding box center [323, 397] width 163 height 28
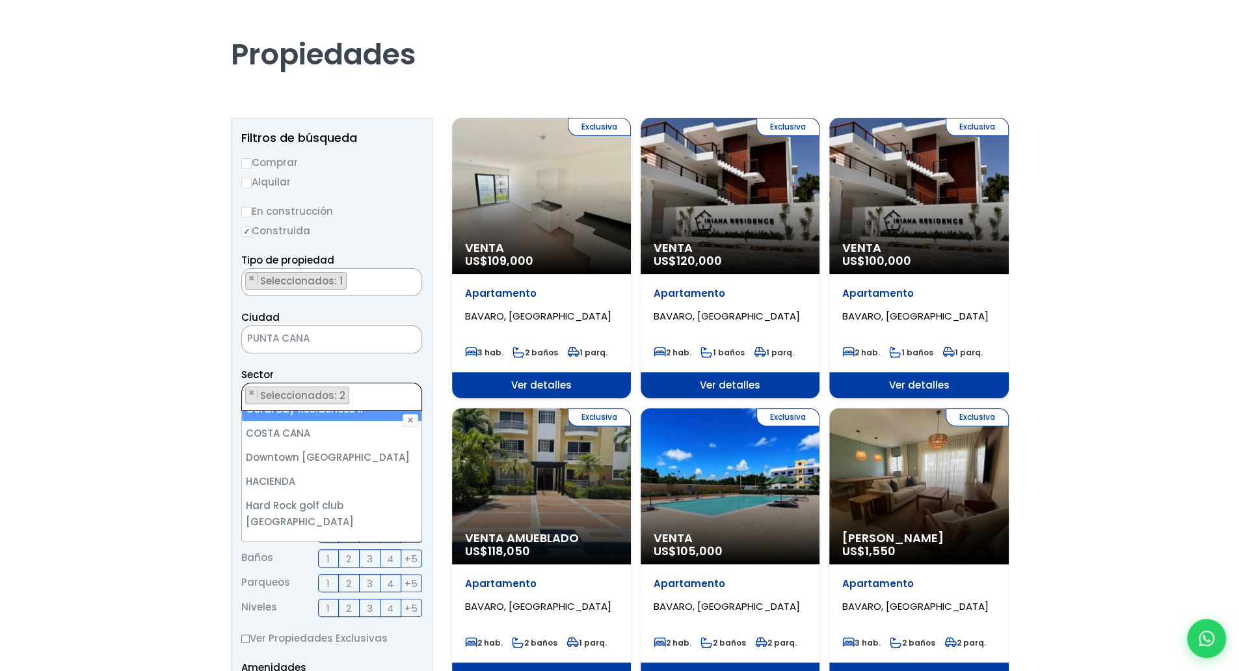
scroll to position [195, 0]
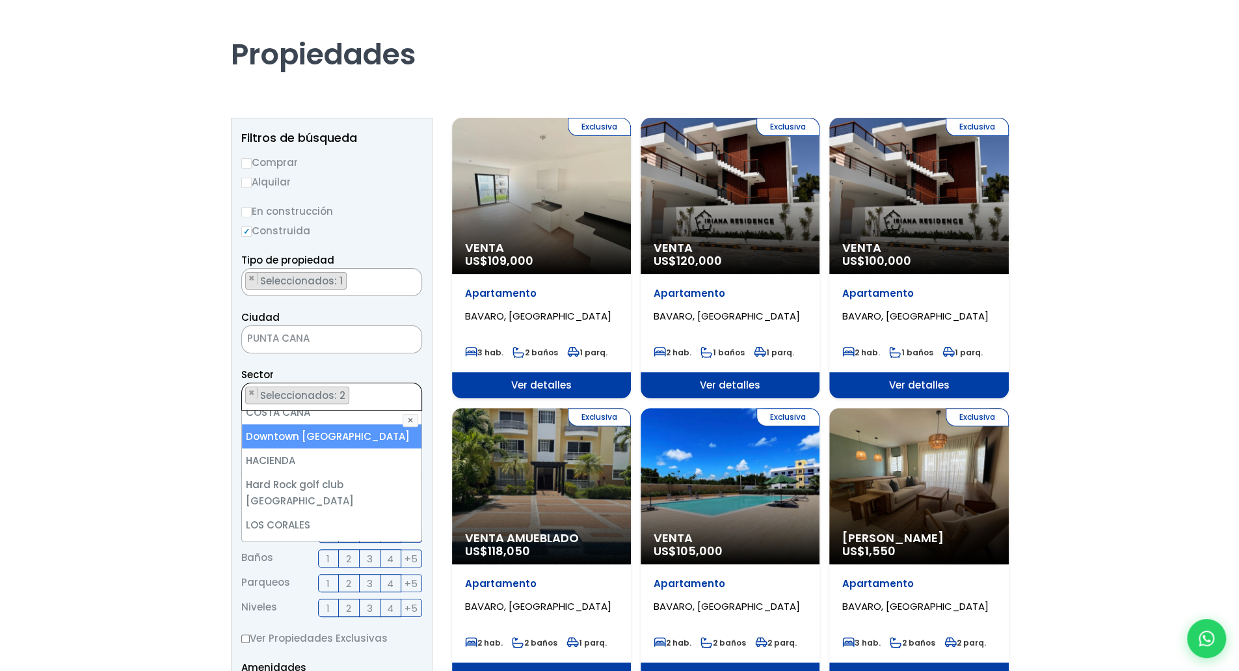
click at [348, 435] on li "Downtown [GEOGRAPHIC_DATA]" at bounding box center [332, 436] width 180 height 24
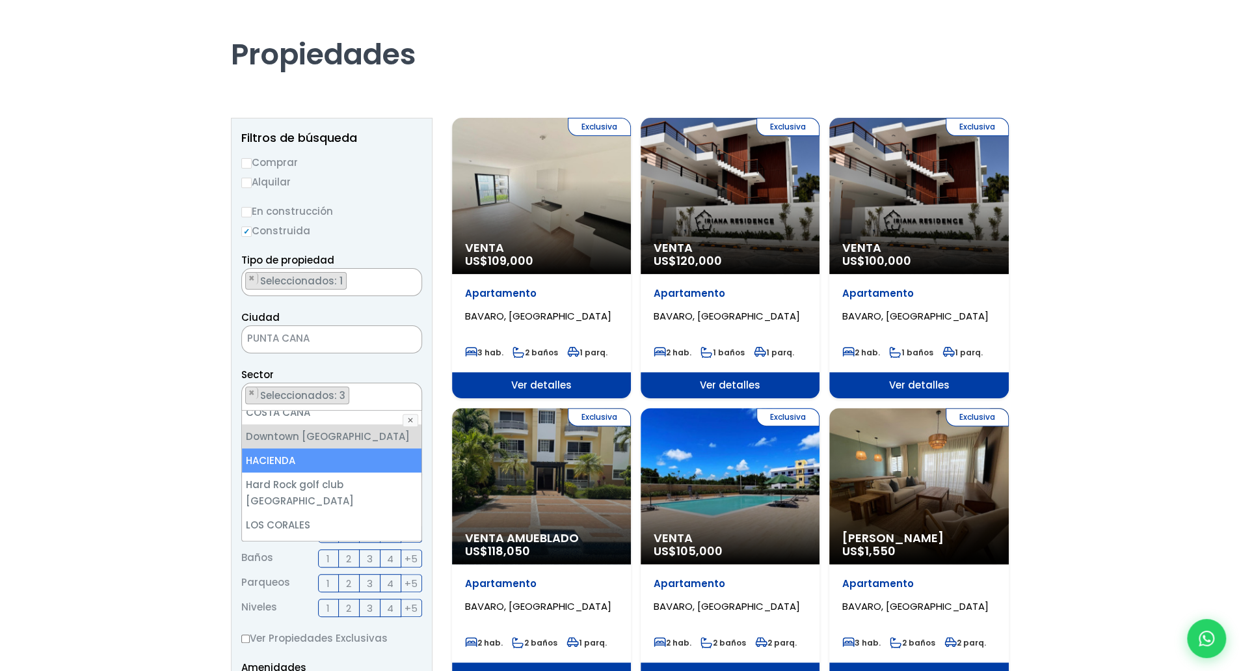
scroll to position [319, 0]
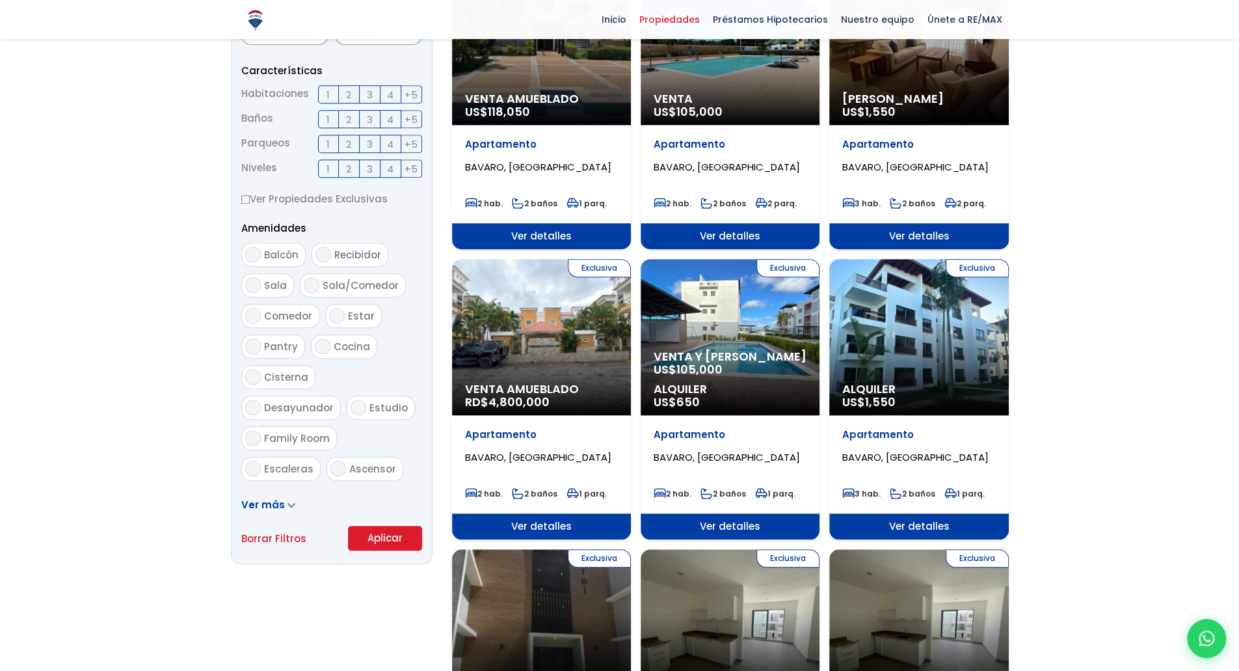
click at [393, 526] on button "Aplicar" at bounding box center [385, 538] width 74 height 25
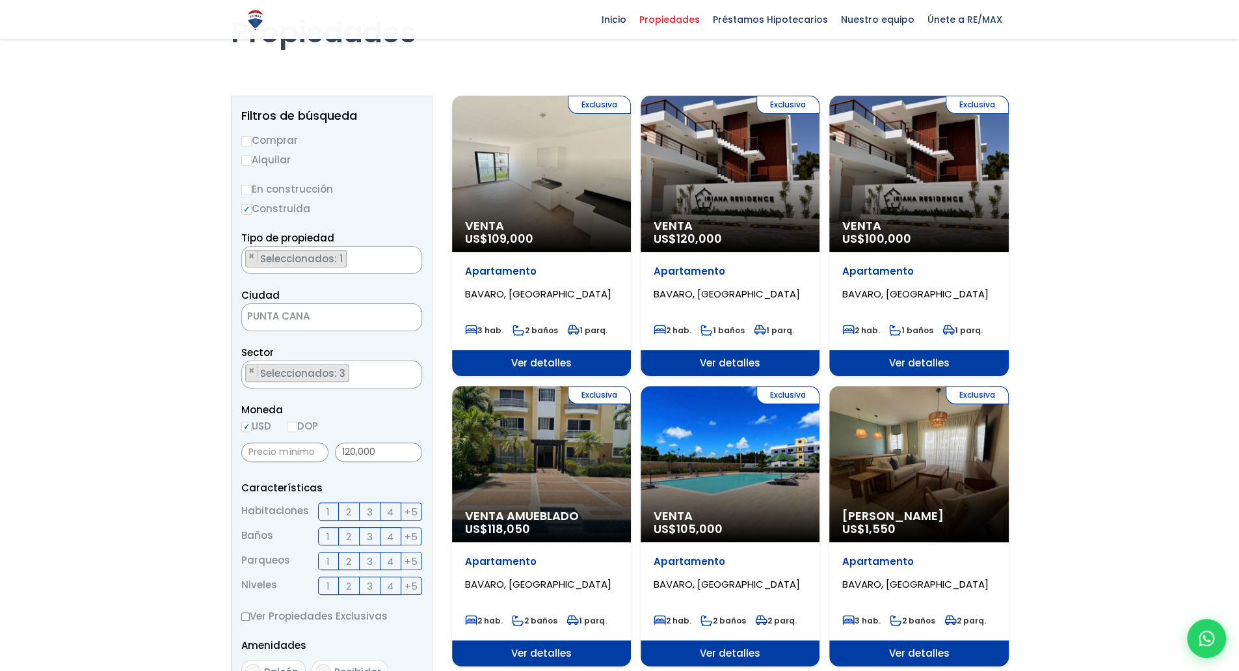
scroll to position [86, 0]
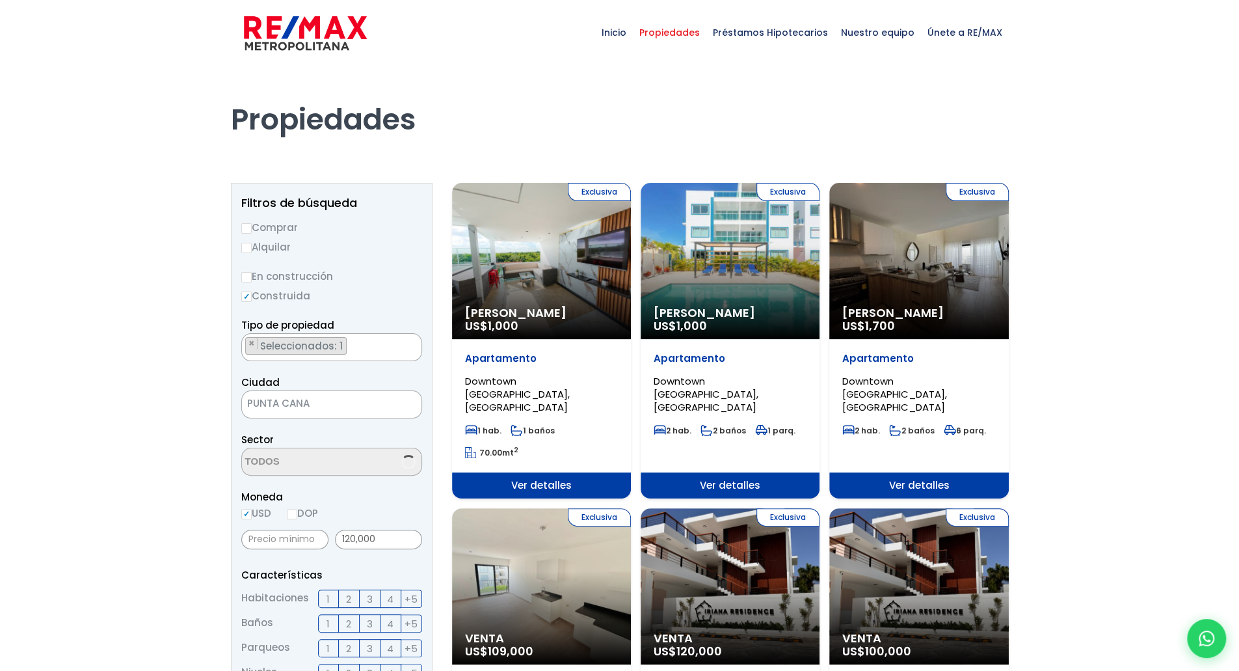
select select "16339"
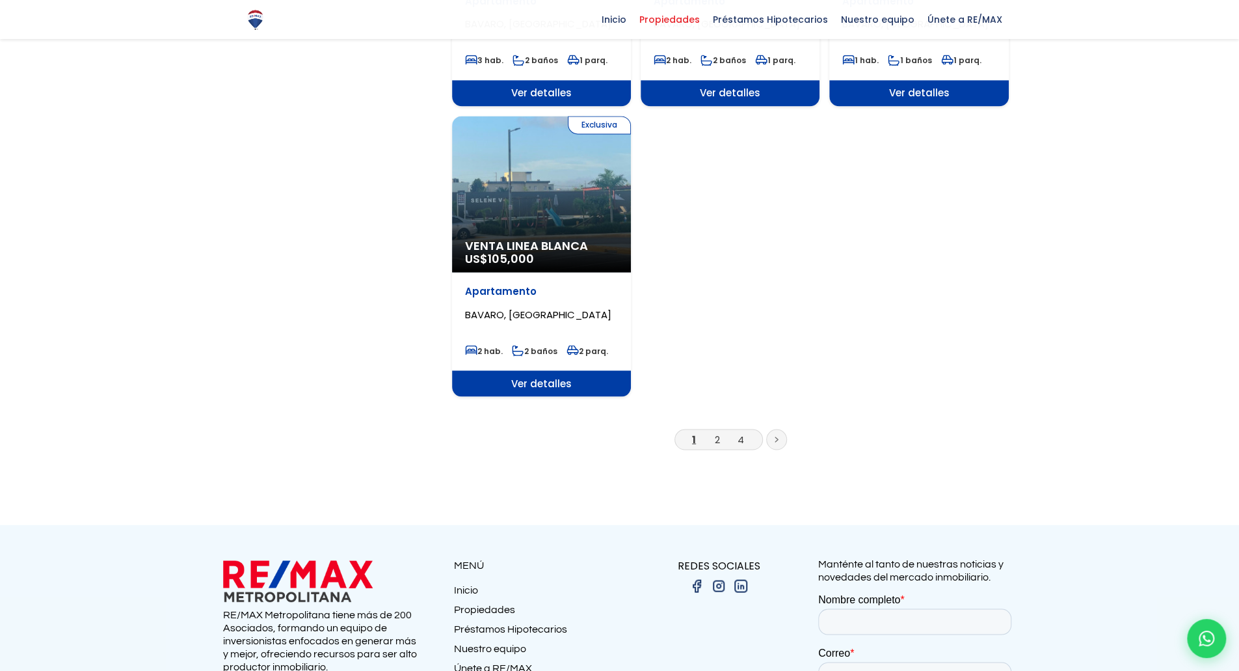
scroll to position [1626, 0]
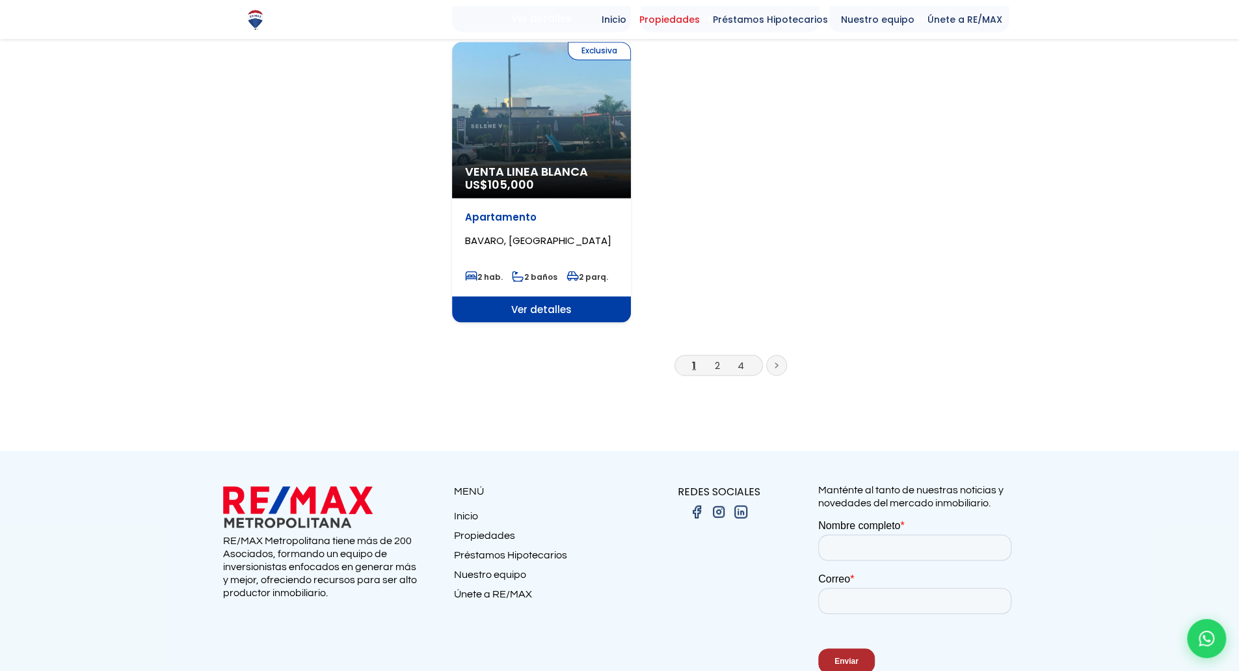
click at [720, 358] on li "2" at bounding box center [717, 364] width 21 height 16
click at [718, 358] on link "2" at bounding box center [717, 365] width 5 height 14
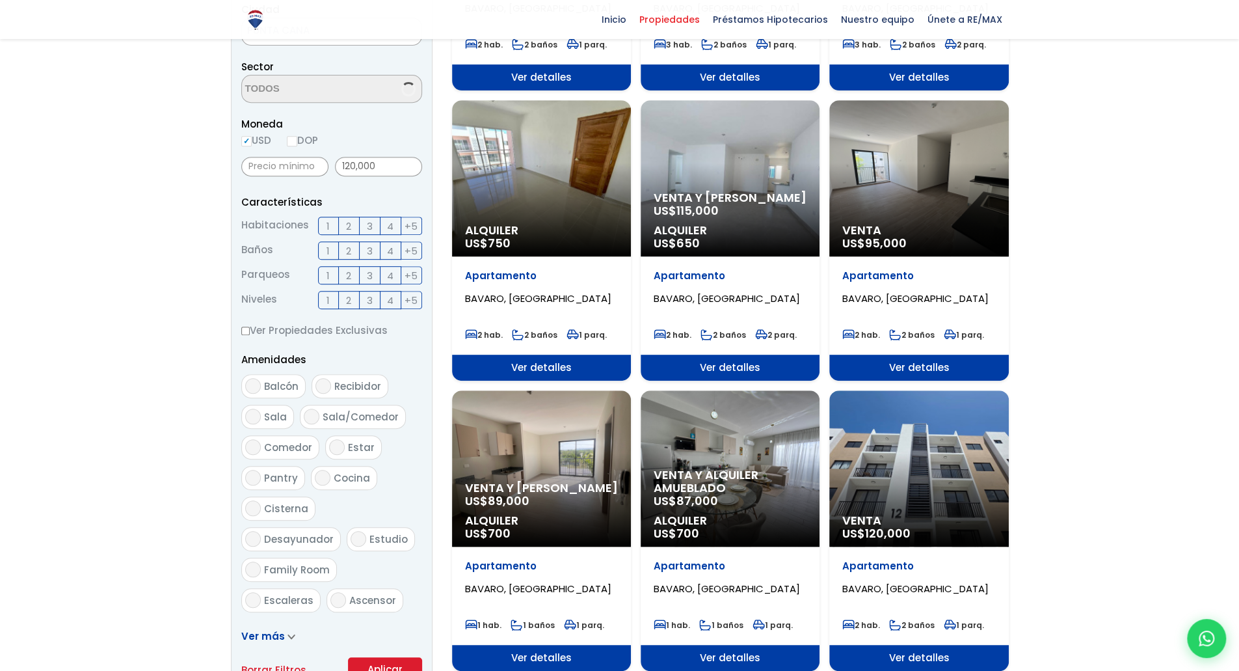
scroll to position [250, 0]
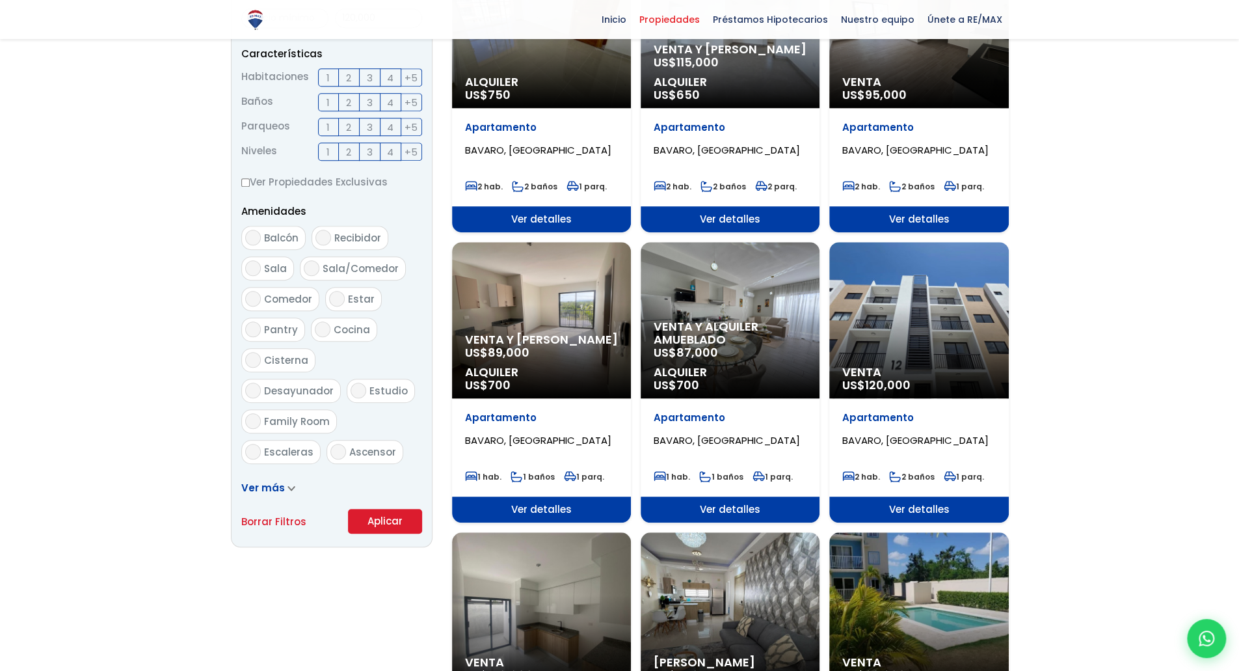
select select "16339"
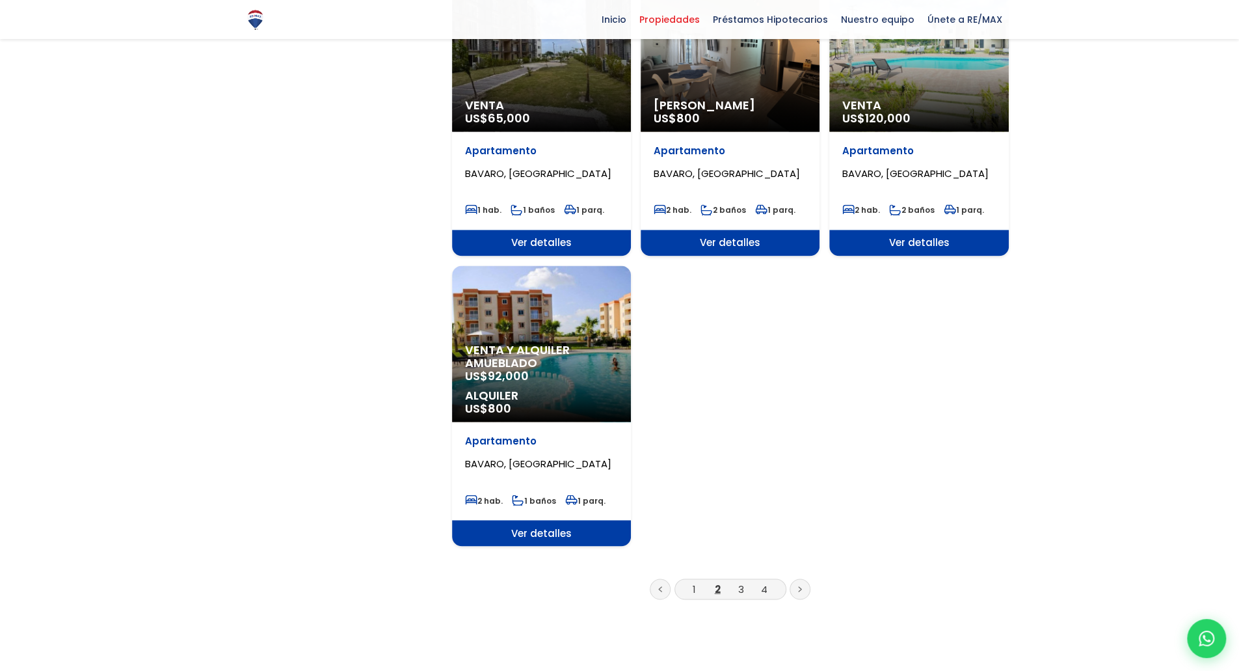
scroll to position [1431, 0]
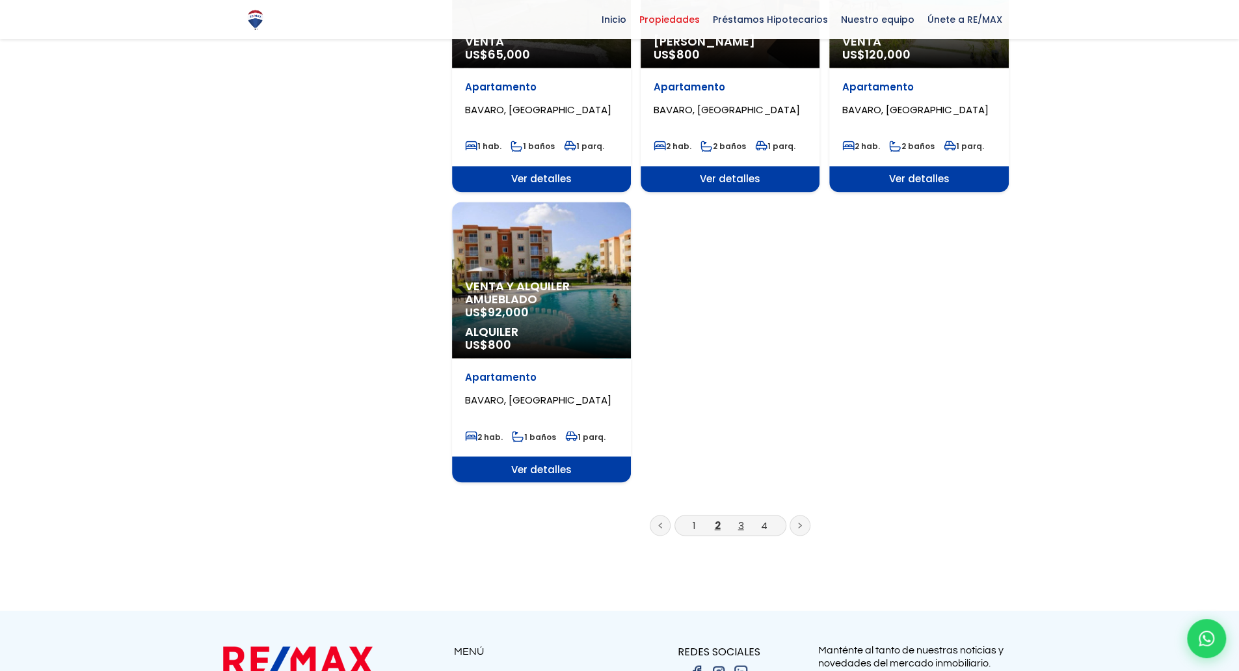
click at [743, 526] on link "3" at bounding box center [741, 525] width 6 height 14
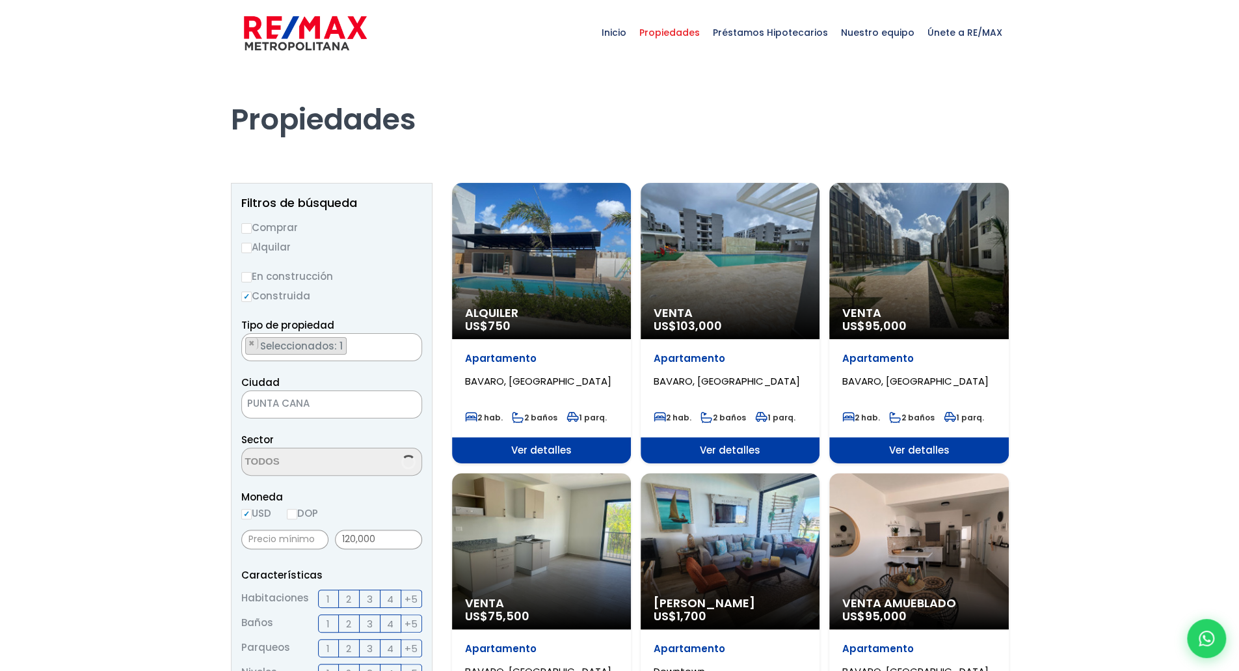
select select "16339"
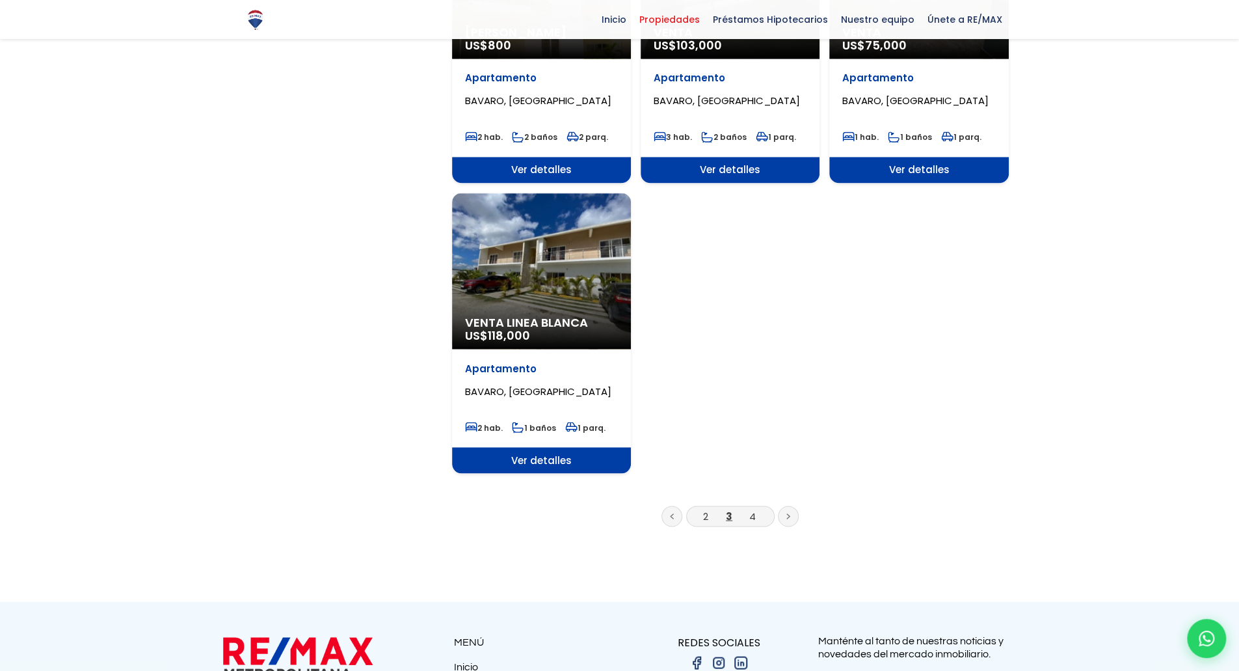
scroll to position [1691, 0]
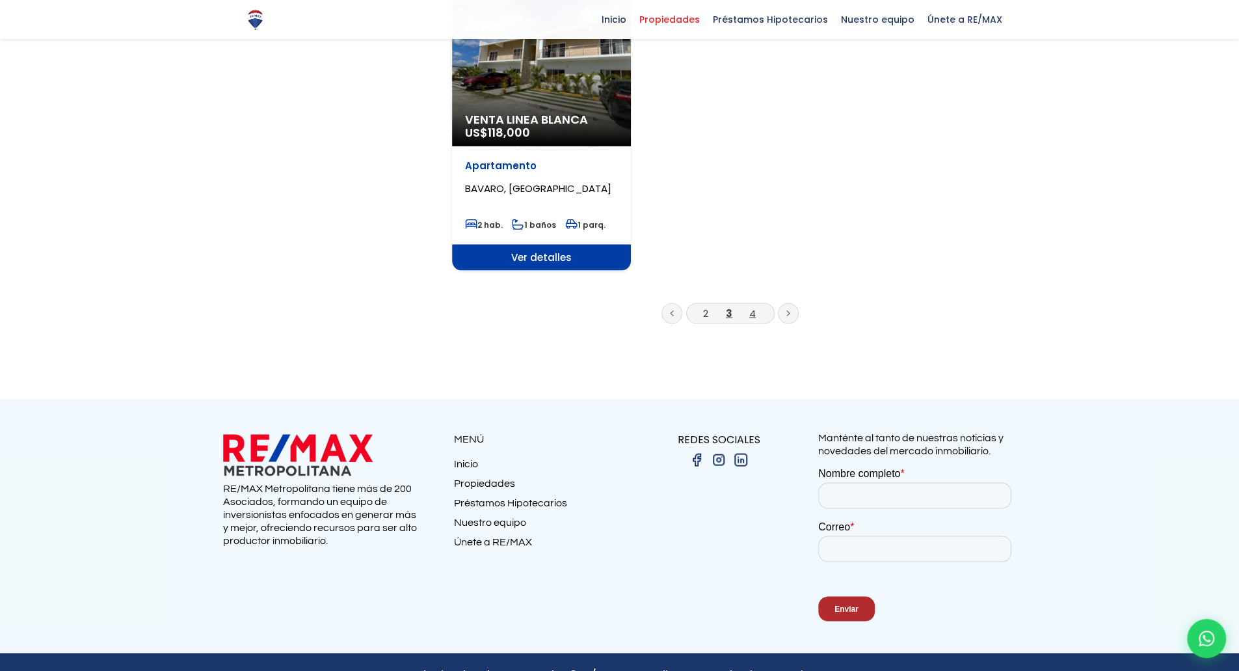
click at [755, 306] on link "4" at bounding box center [752, 313] width 7 height 14
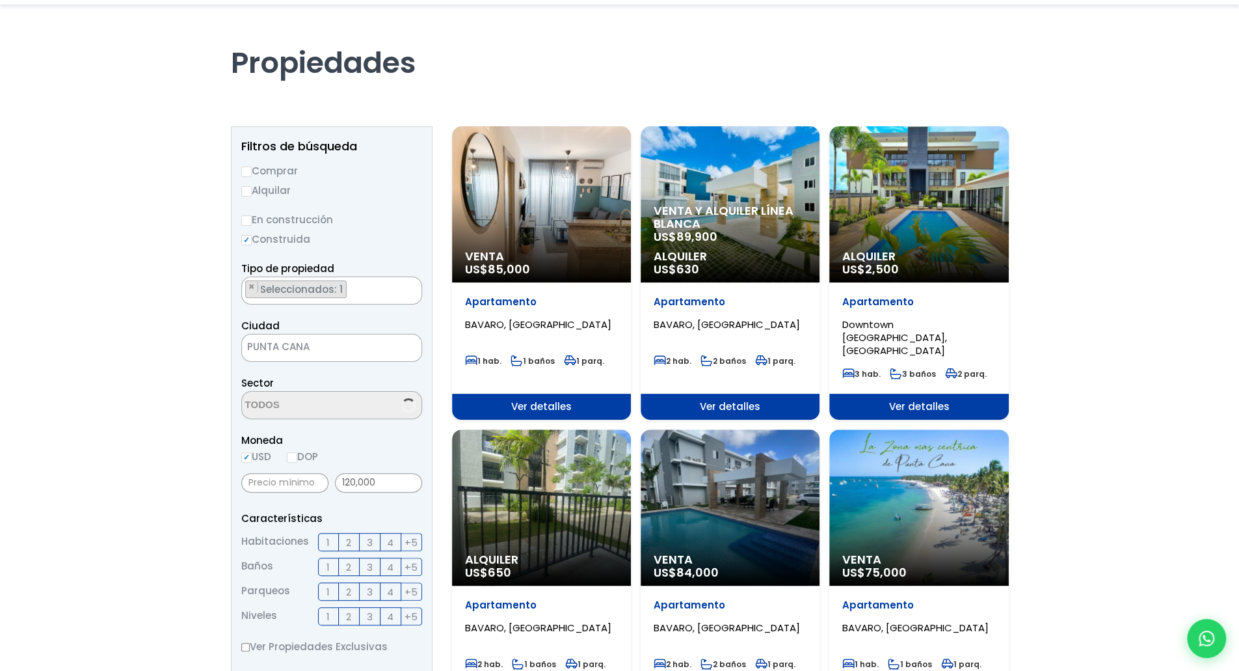
scroll to position [195, 0]
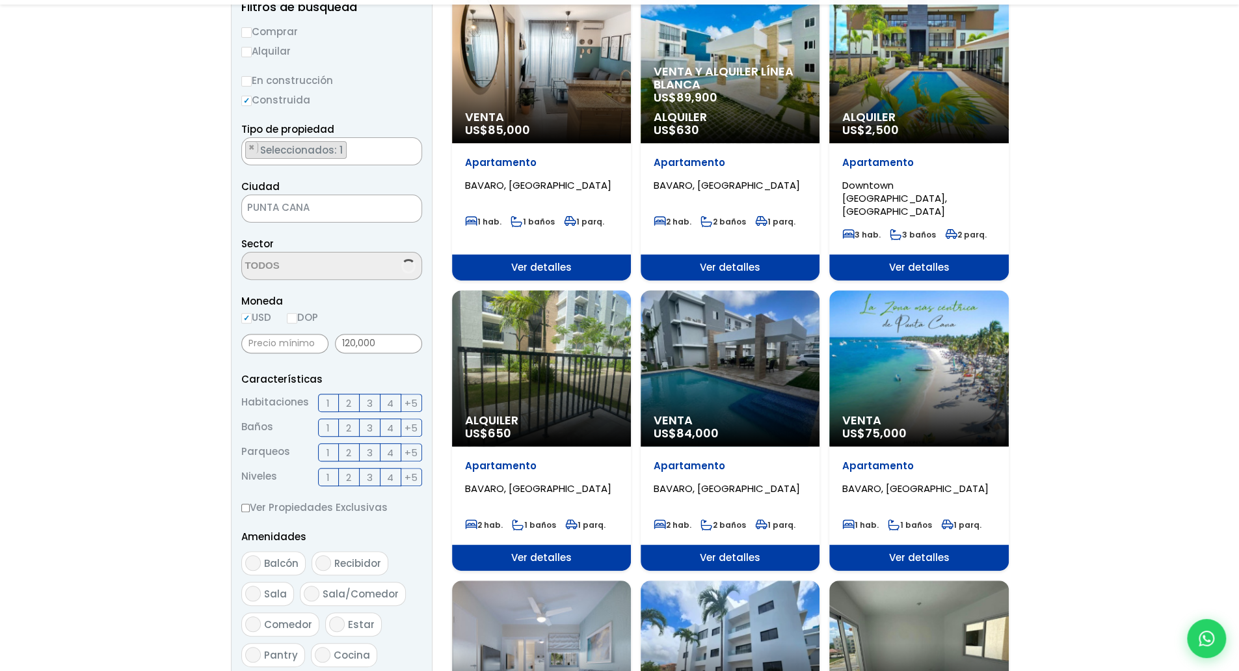
select select "16339"
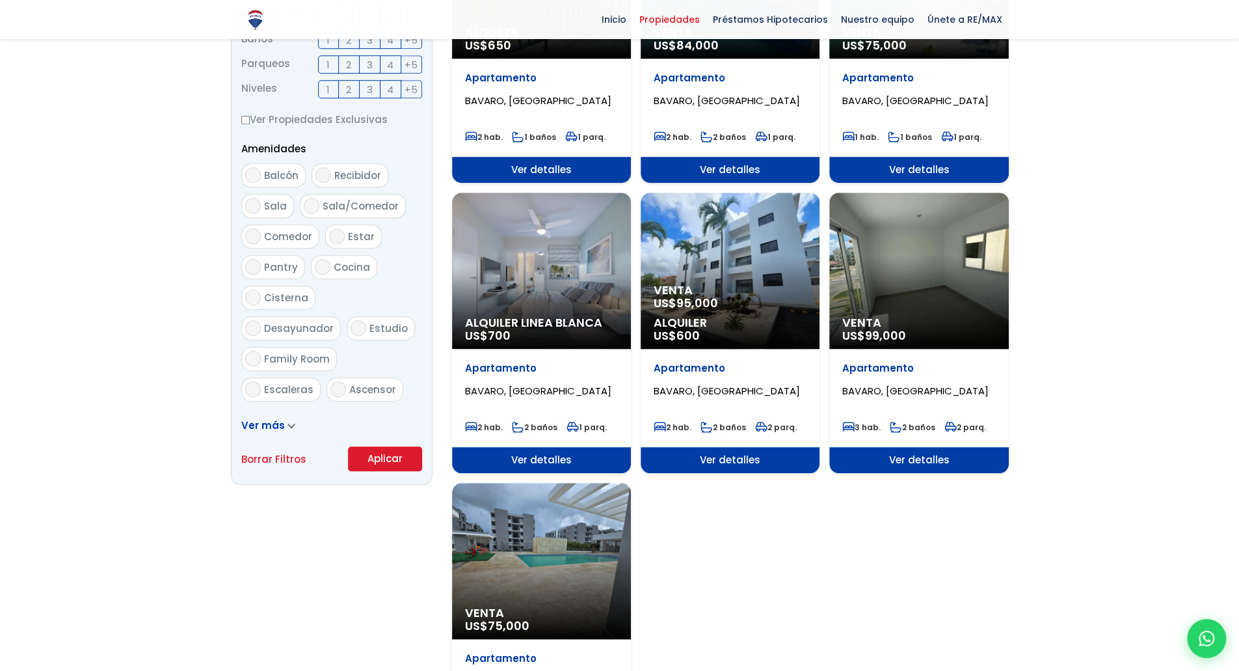
scroll to position [585, 0]
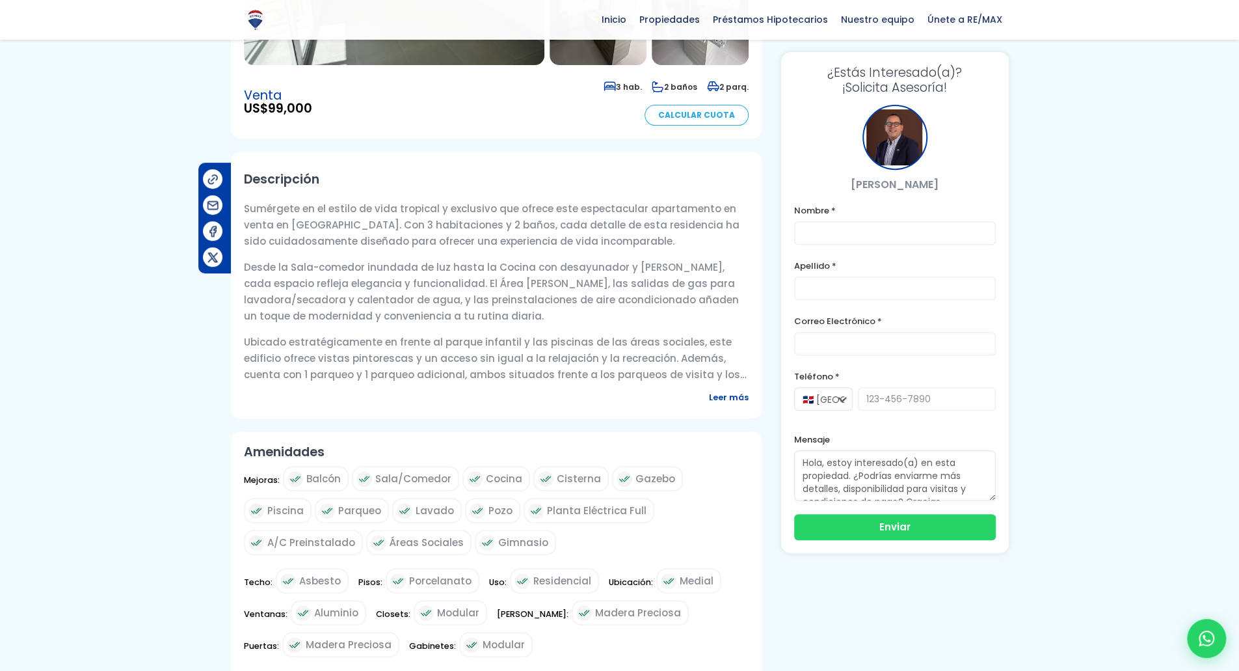
scroll to position [195, 0]
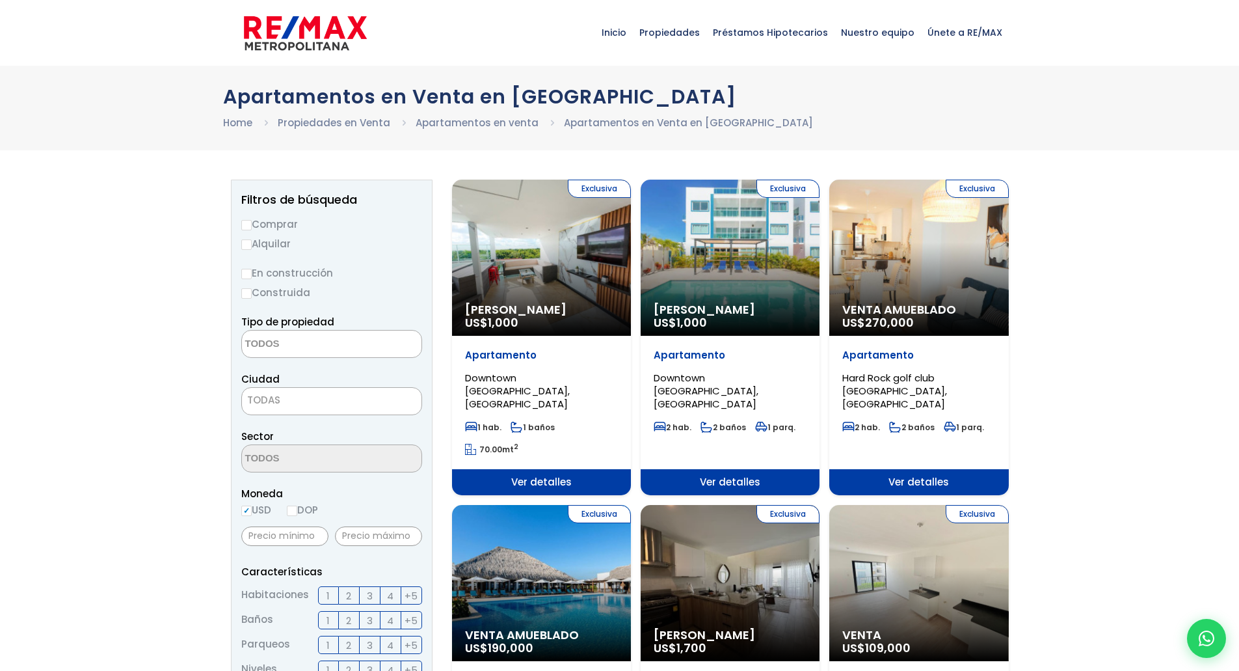
select select
click at [247, 224] on input "Comprar" at bounding box center [246, 225] width 10 height 10
radio input "true"
drag, startPoint x: 246, startPoint y: 294, endPoint x: 268, endPoint y: 305, distance: 24.7
click at [246, 294] on input "Construida" at bounding box center [246, 293] width 10 height 10
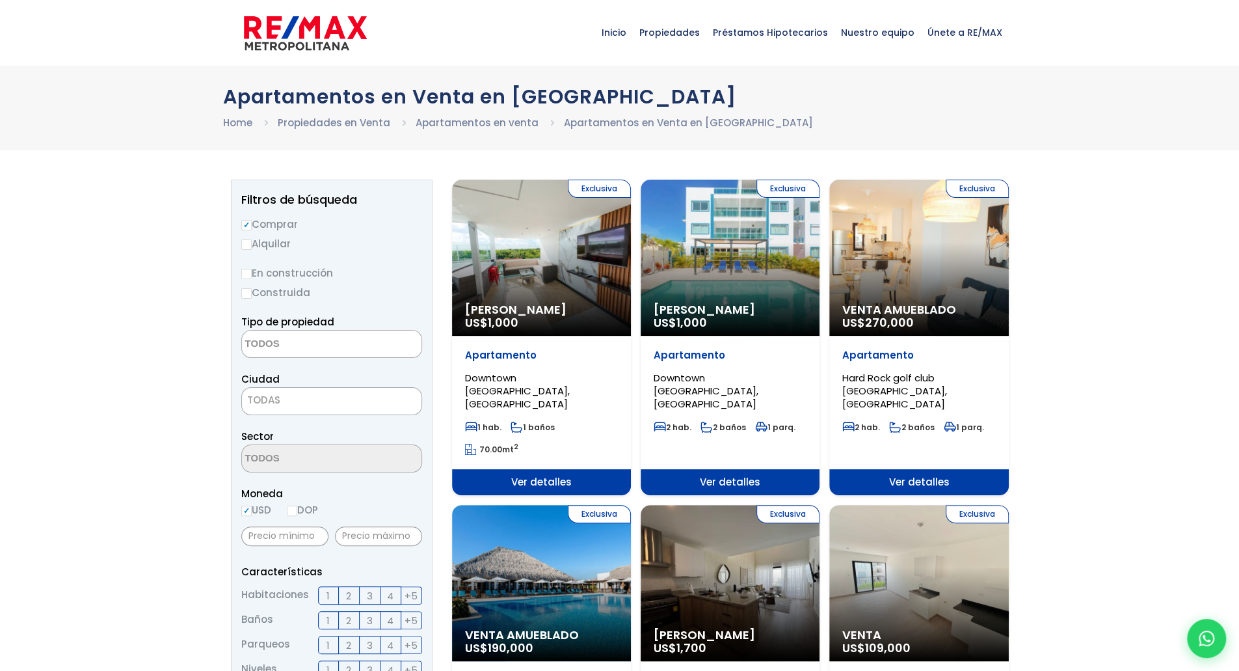
radio input "true"
click at [299, 345] on textarea "Search" at bounding box center [305, 344] width 126 height 28
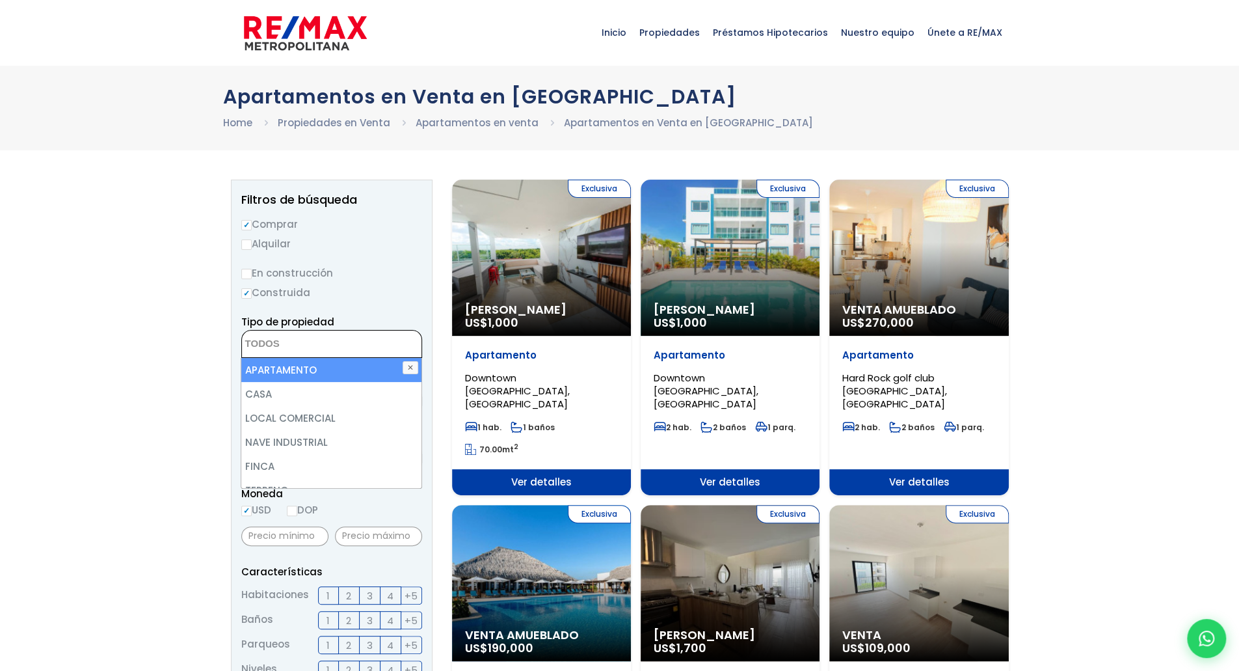
click at [291, 371] on li "APARTAMENTO" at bounding box center [331, 370] width 180 height 24
select select "apartment"
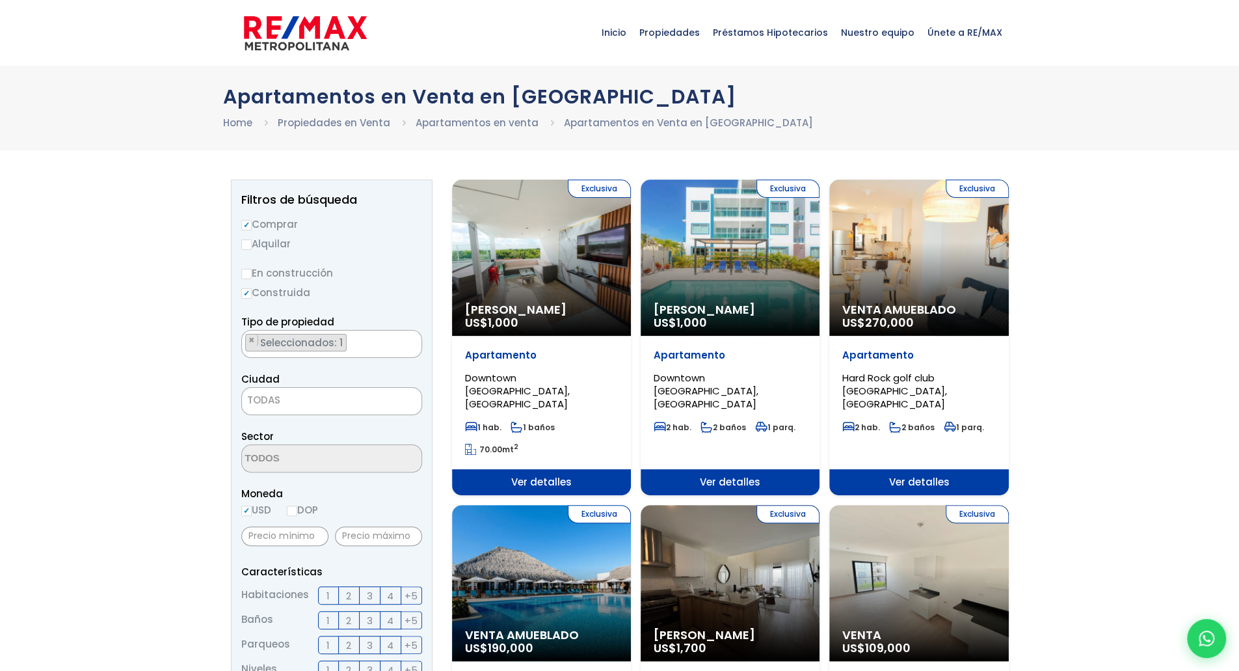
click at [296, 403] on span "TODAS" at bounding box center [332, 400] width 180 height 18
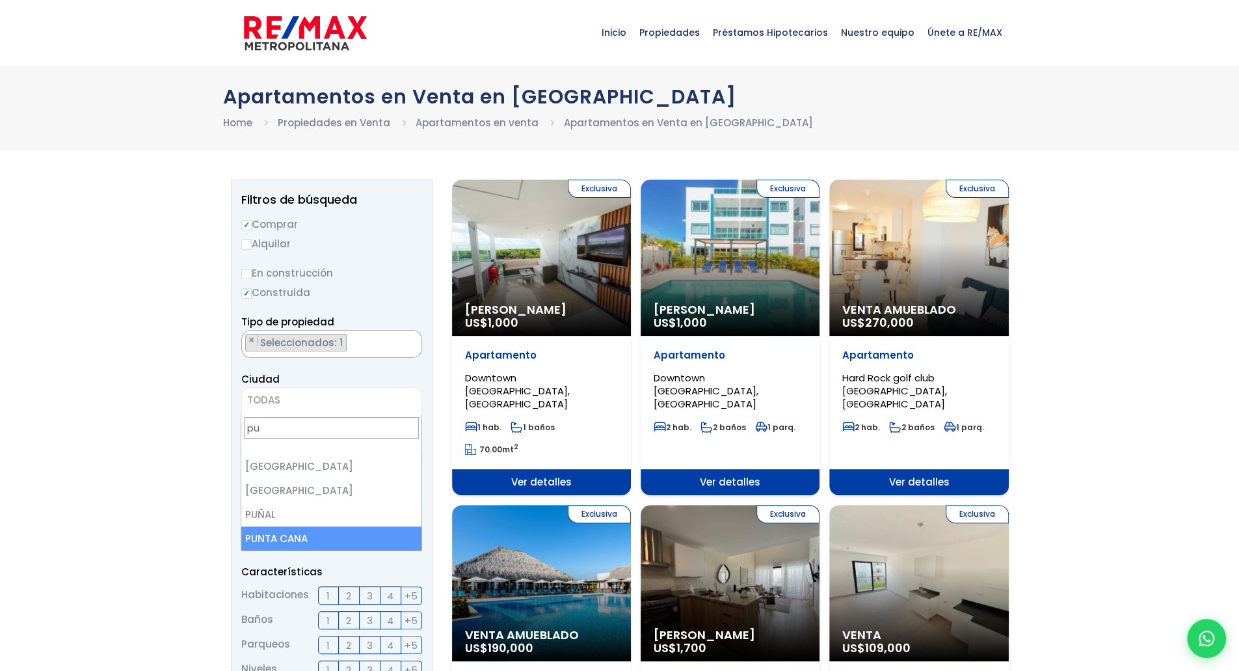
type input "pu"
select select "434"
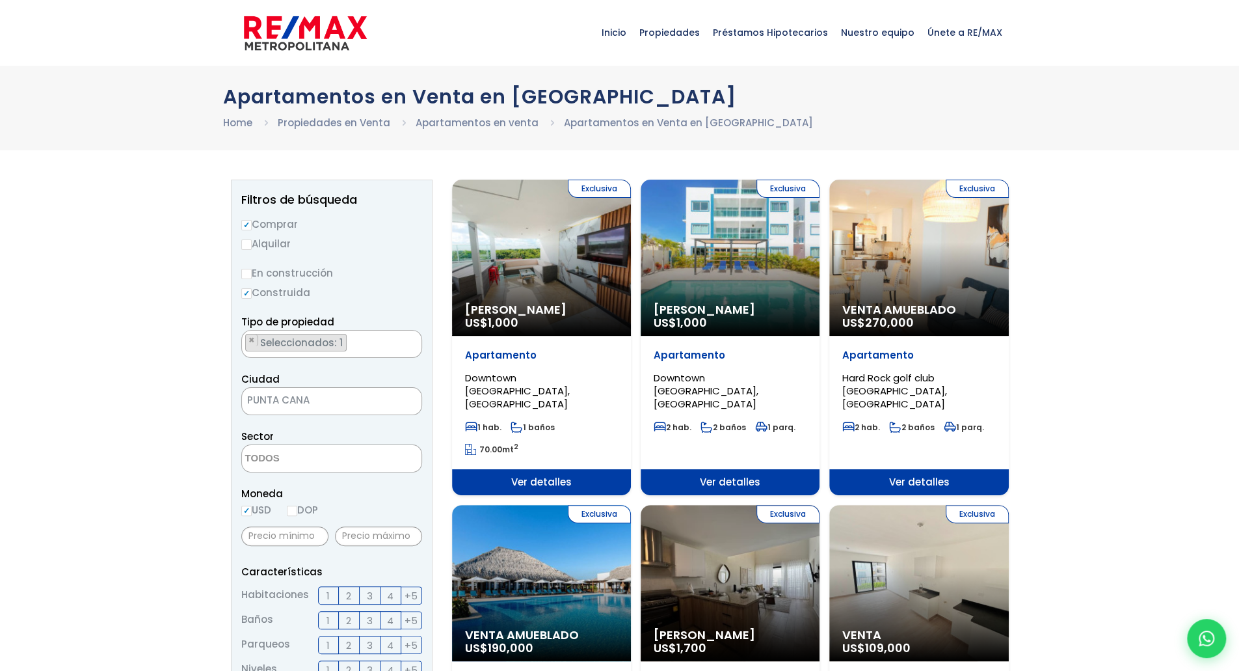
click at [321, 461] on textarea "Search" at bounding box center [305, 459] width 126 height 28
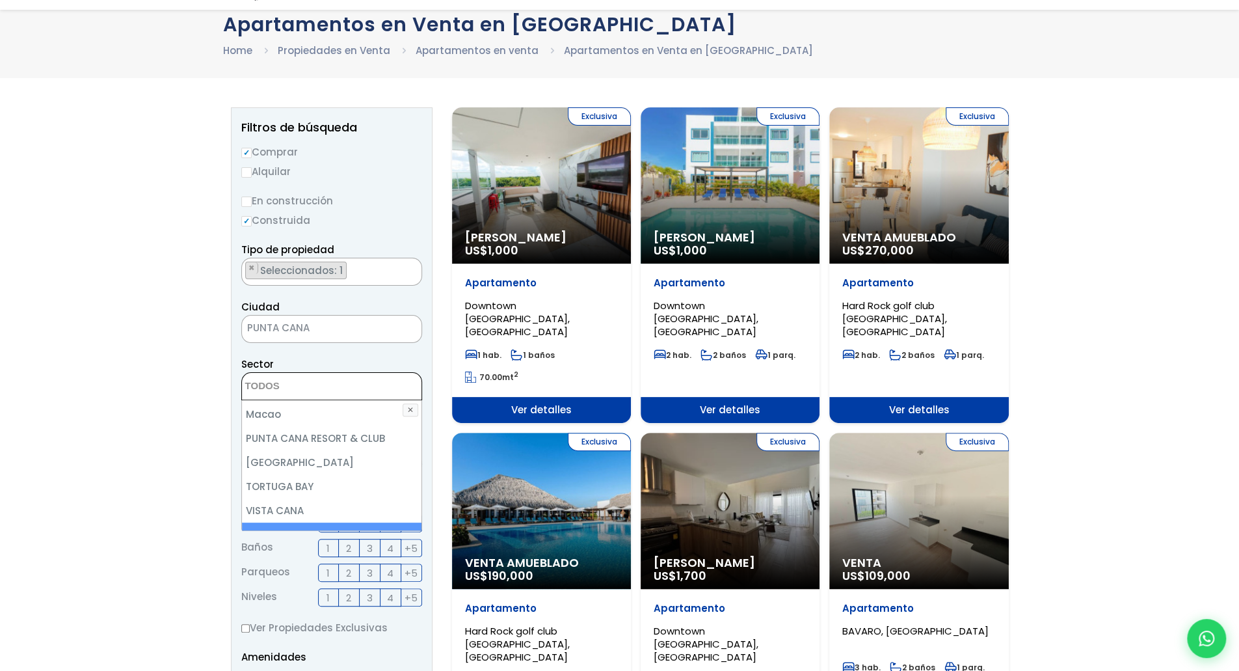
scroll to position [130, 0]
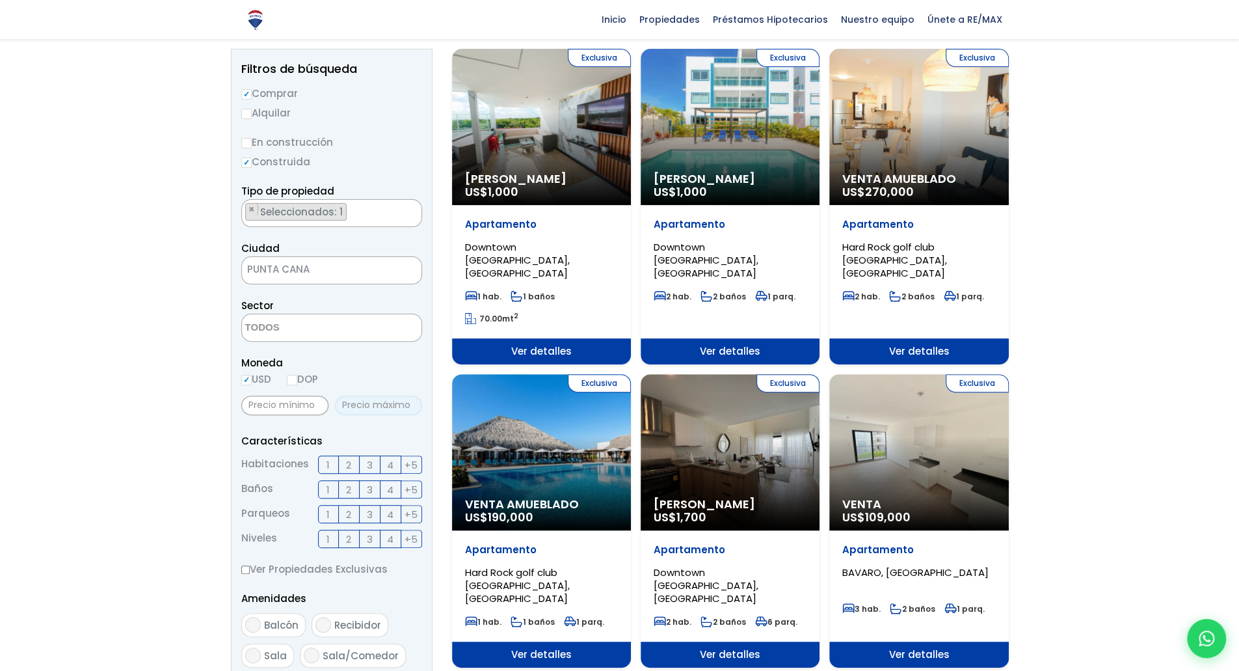
click at [368, 406] on input "text" at bounding box center [378, 406] width 87 height 20
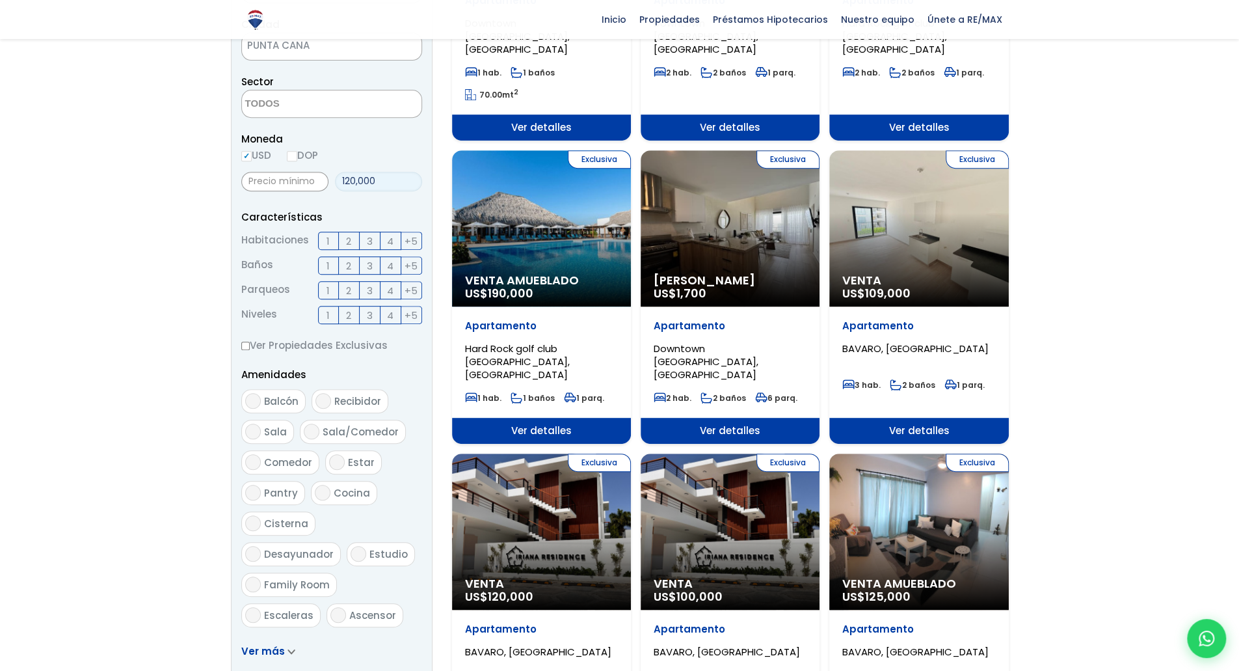
scroll to position [585, 0]
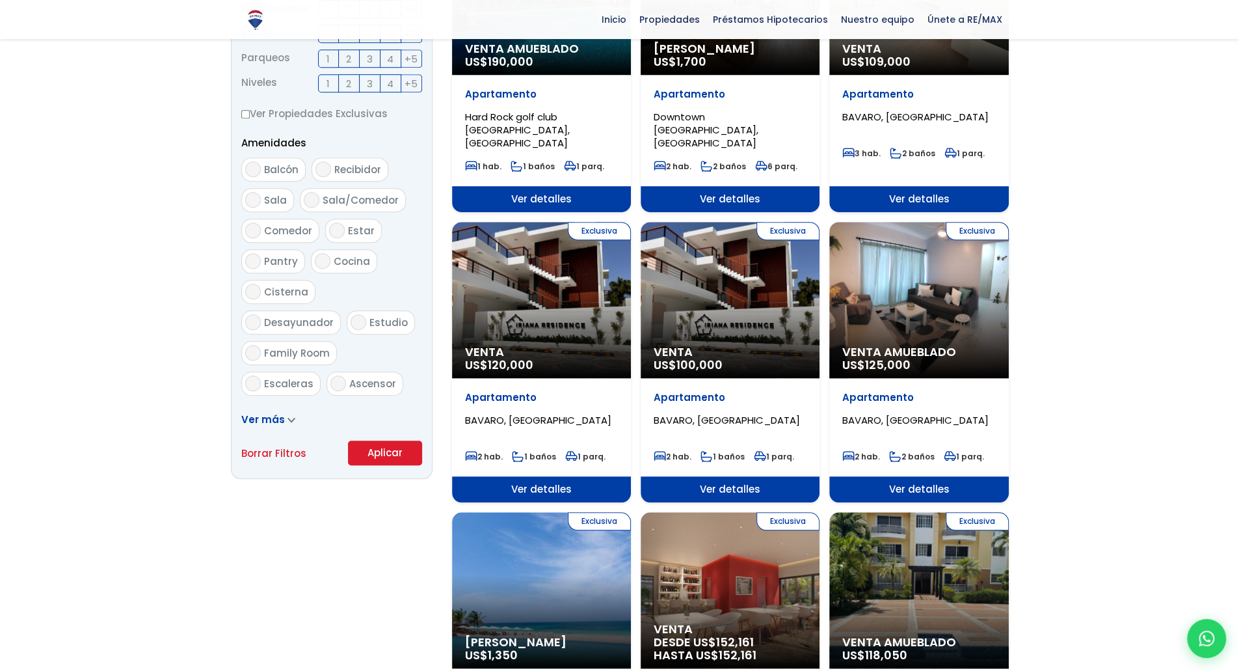
type input "120,000"
click at [384, 451] on button "Aplicar" at bounding box center [385, 452] width 74 height 25
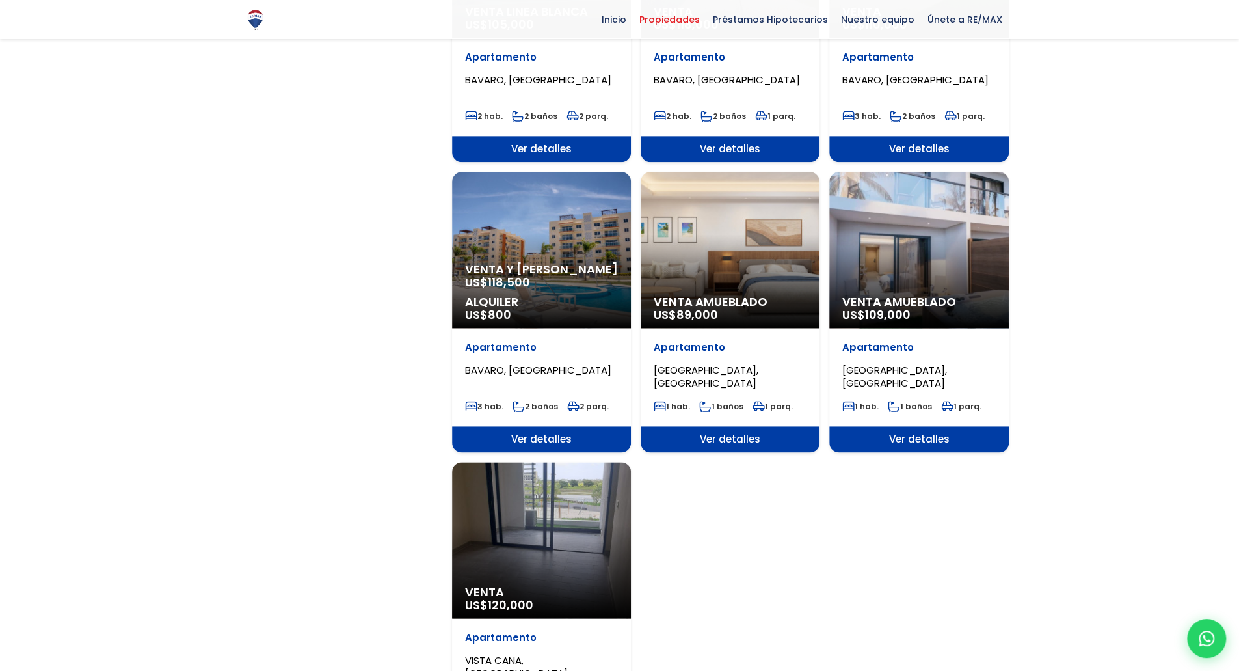
scroll to position [1496, 0]
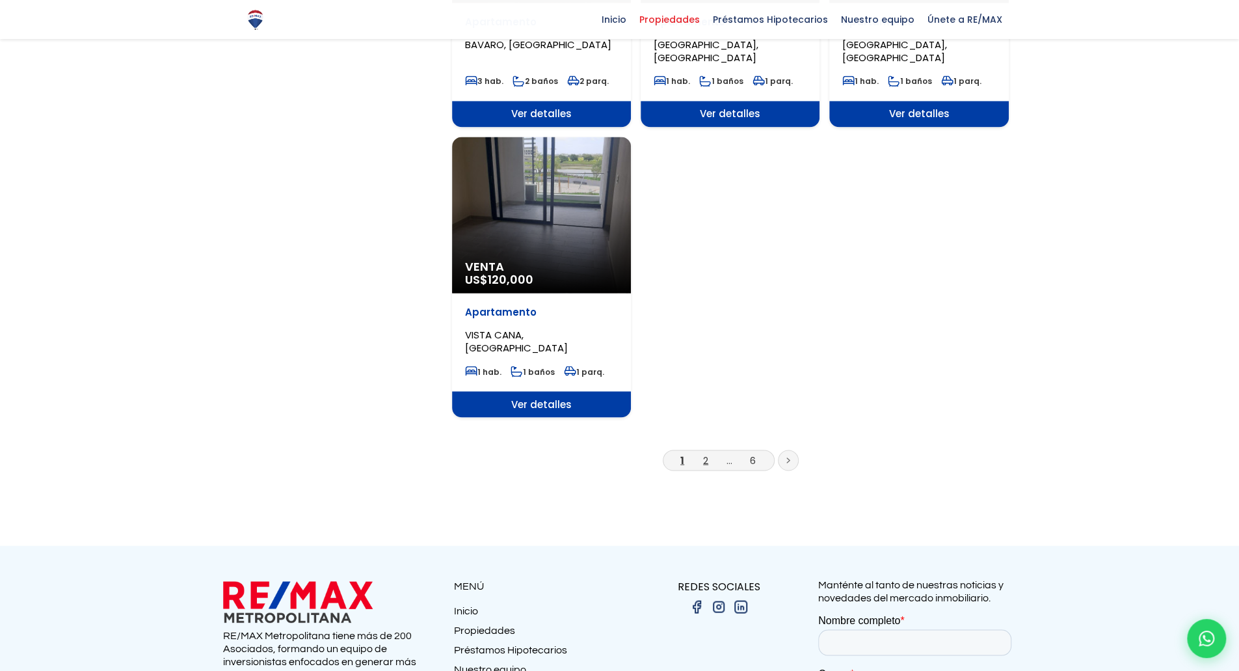
click at [708, 461] on link "2" at bounding box center [705, 460] width 5 height 14
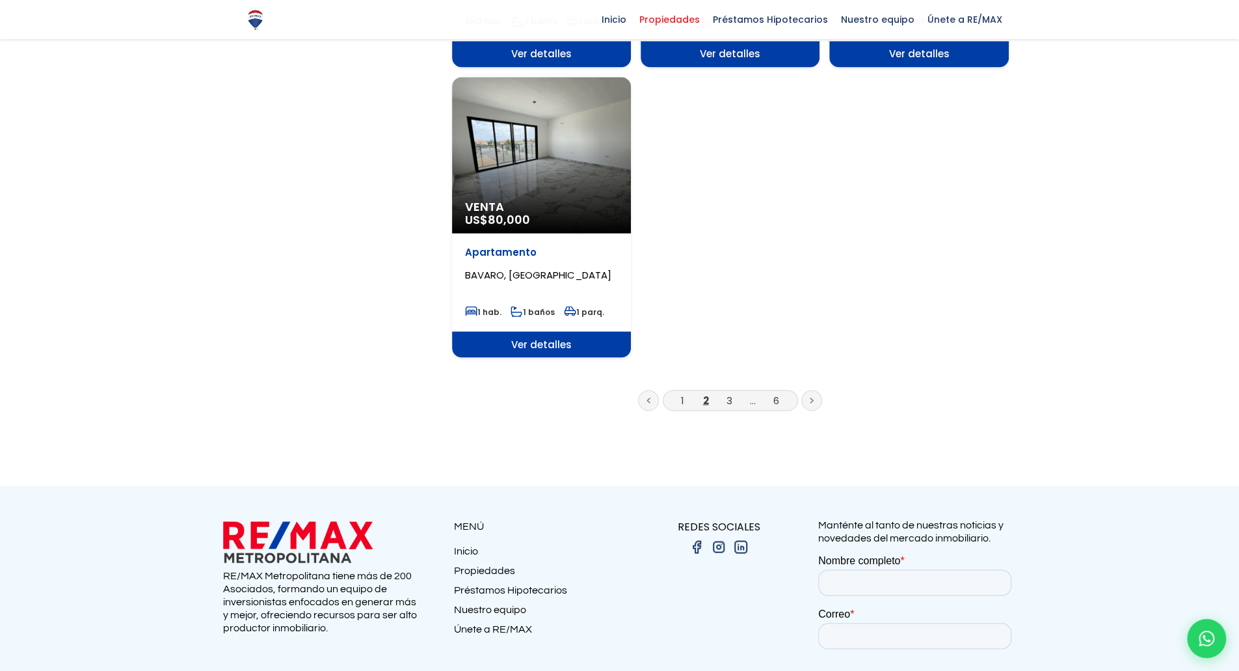
scroll to position [1561, 0]
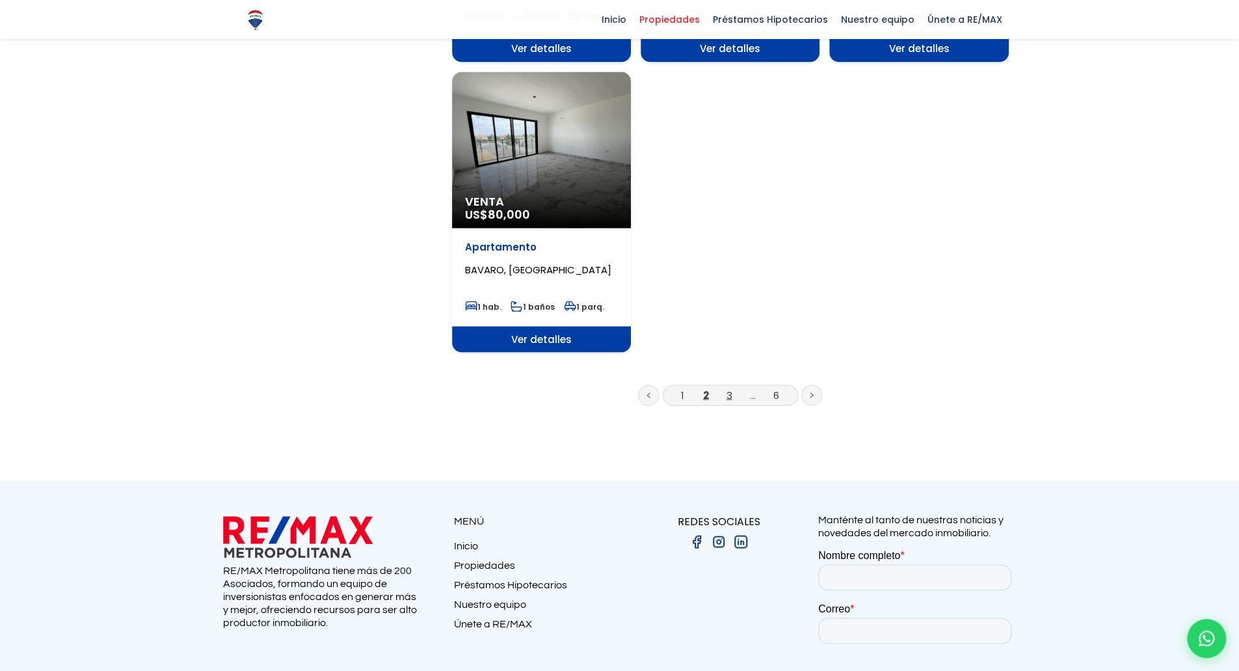
click at [727, 393] on link "3" at bounding box center [730, 395] width 6 height 14
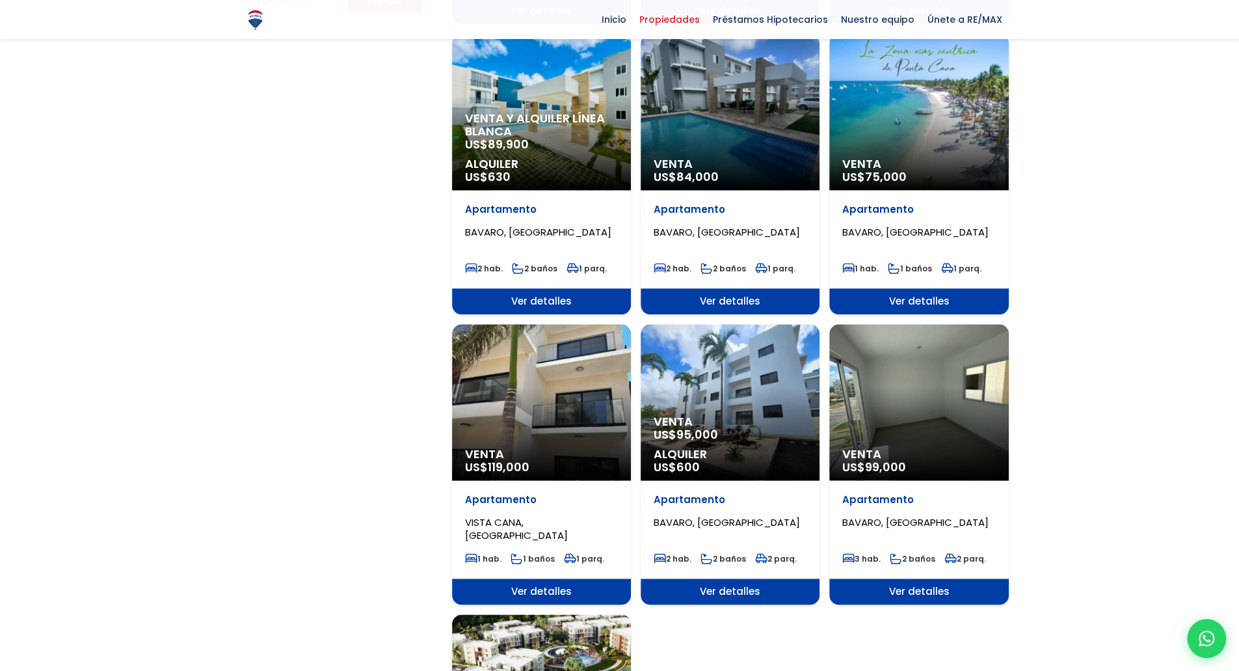
scroll to position [1366, 0]
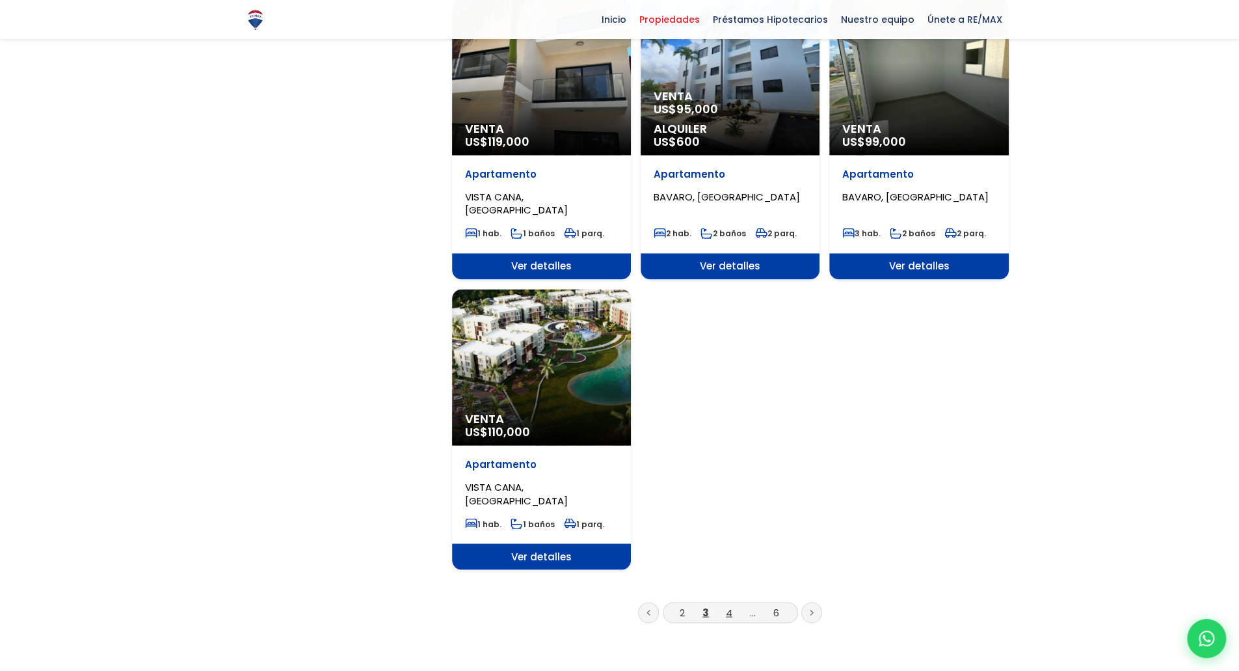
click at [730, 614] on link "4" at bounding box center [729, 612] width 7 height 14
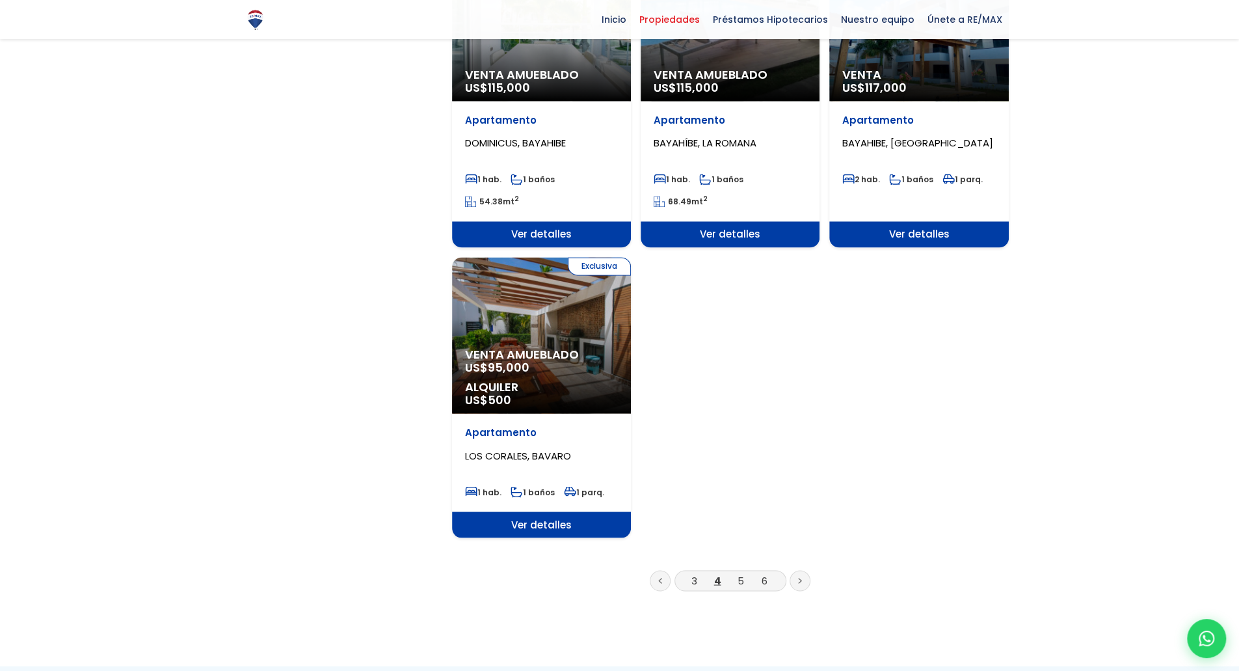
scroll to position [1561, 0]
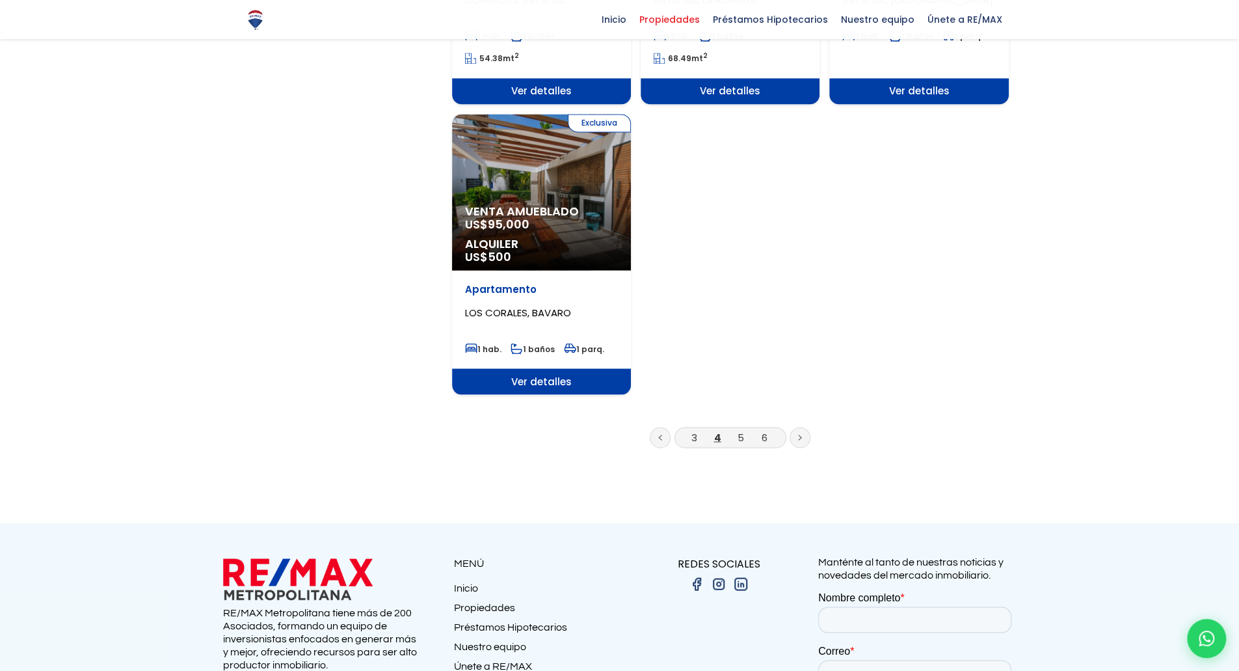
click at [737, 434] on li "5" at bounding box center [741, 437] width 21 height 16
click at [740, 439] on link "5" at bounding box center [741, 437] width 7 height 14
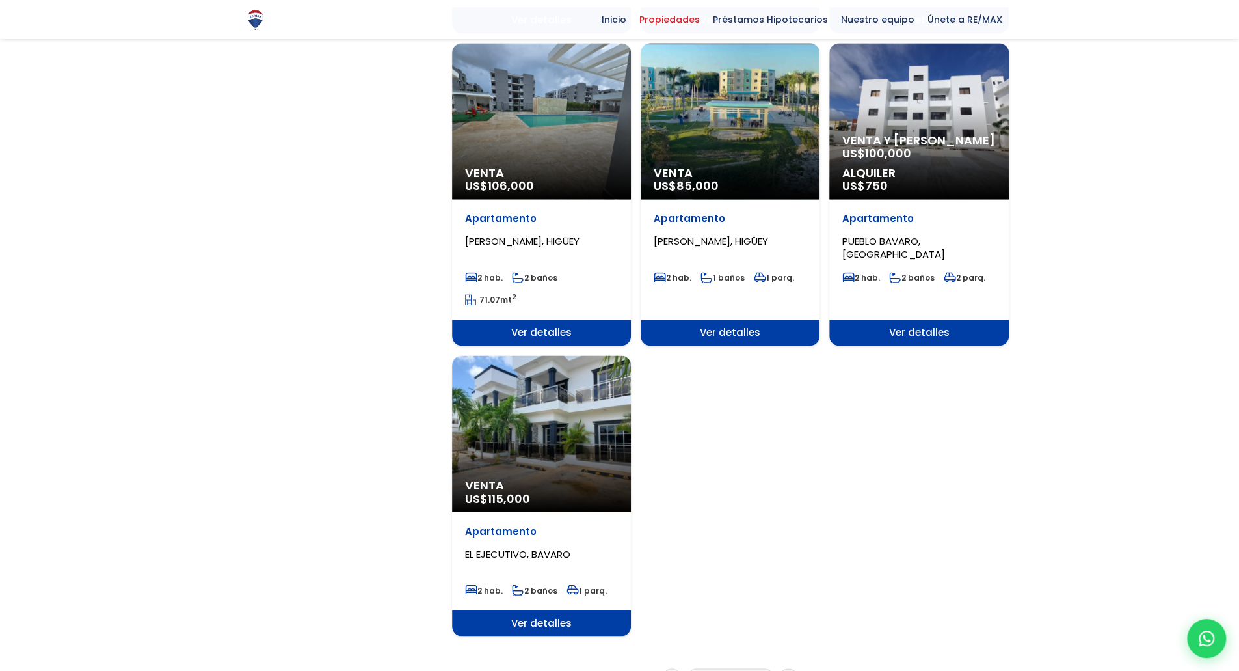
scroll to position [1496, 0]
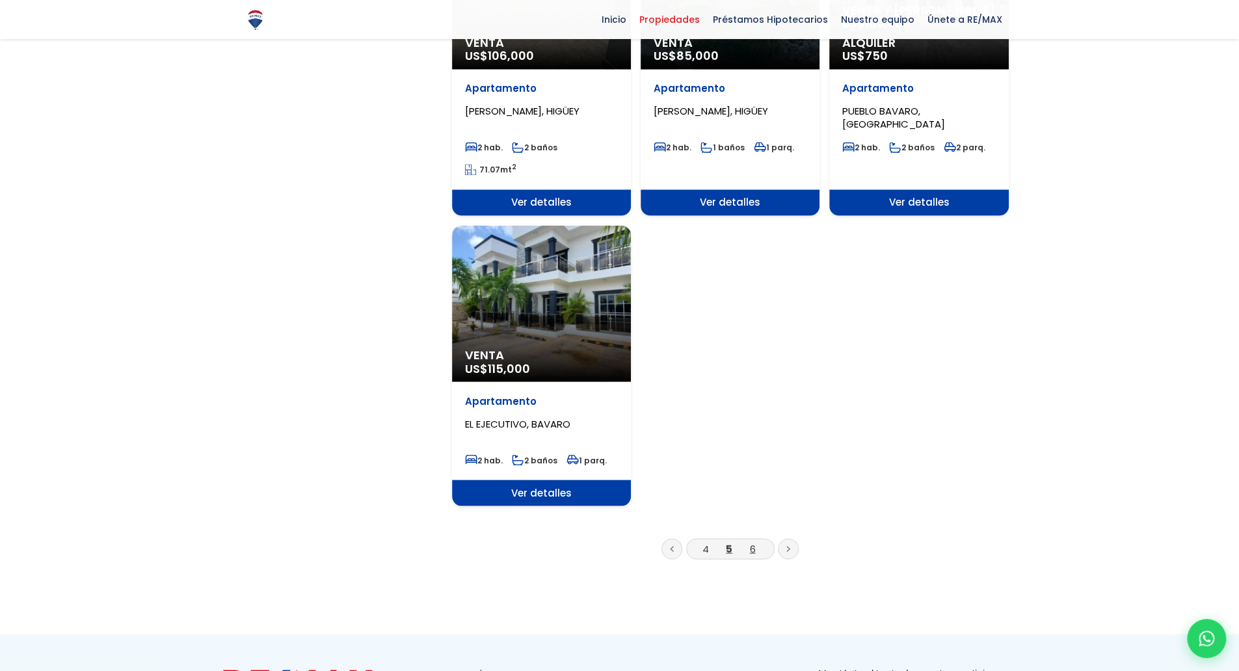
click at [751, 550] on link "6" at bounding box center [753, 548] width 6 height 14
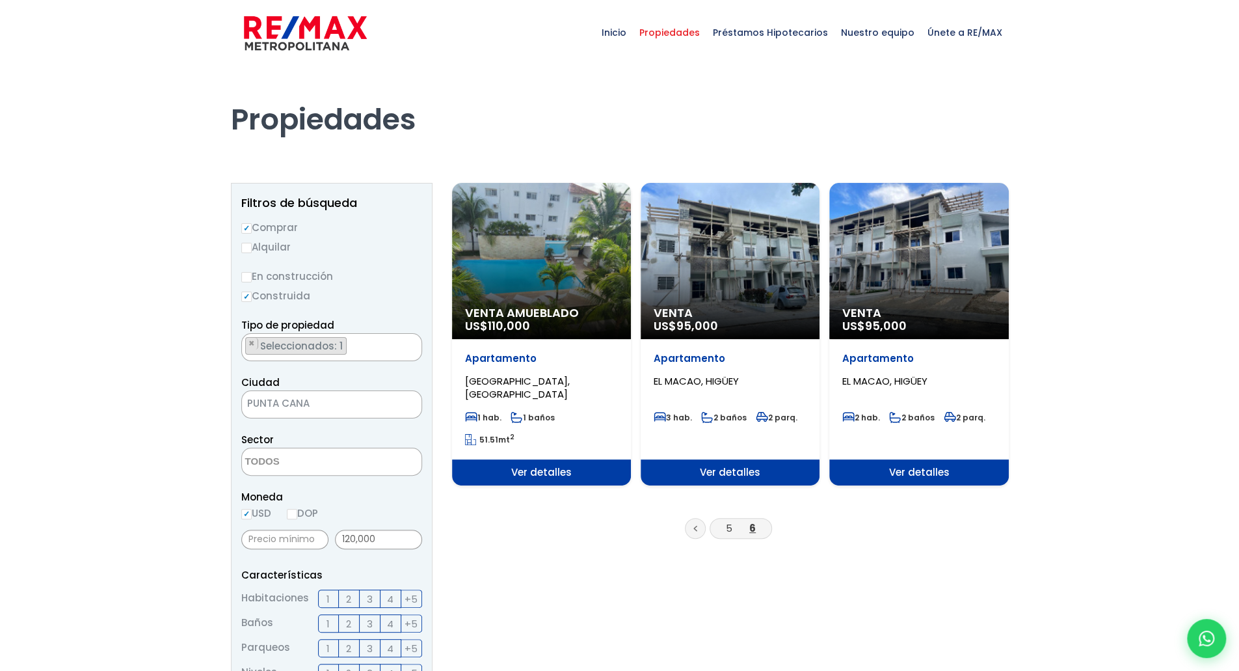
click at [725, 526] on li "5" at bounding box center [729, 528] width 21 height 16
click at [693, 527] on icon at bounding box center [695, 528] width 4 height 7
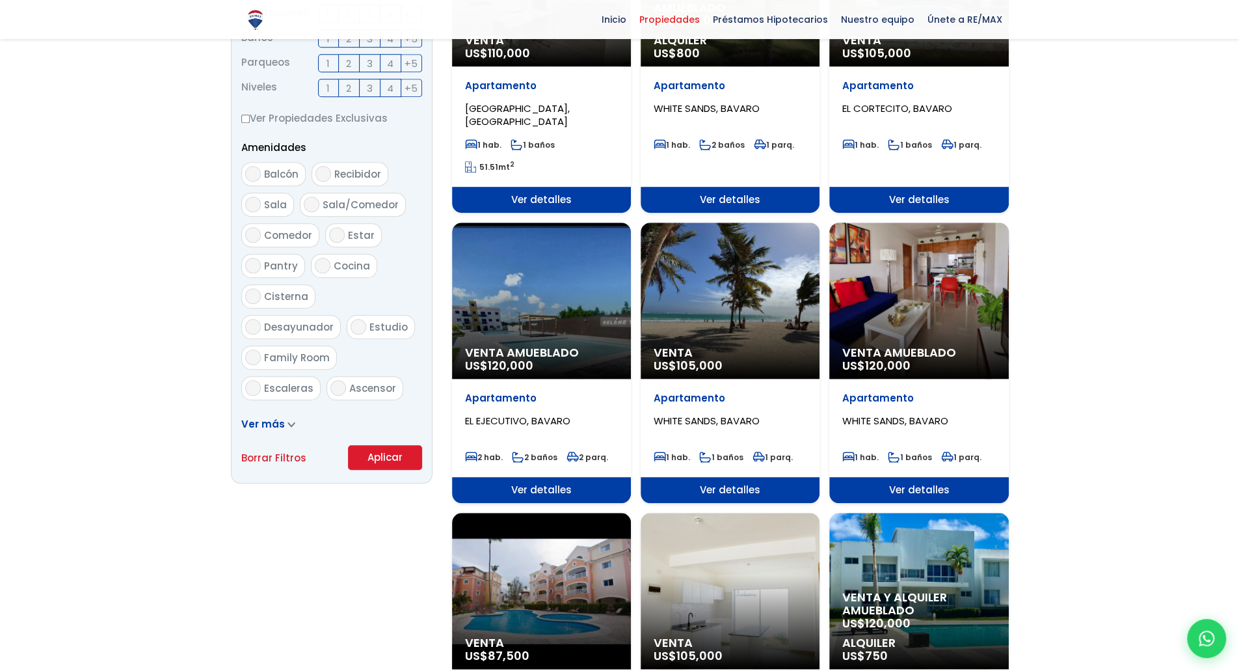
scroll to position [585, 0]
